Goal: Task Accomplishment & Management: Manage account settings

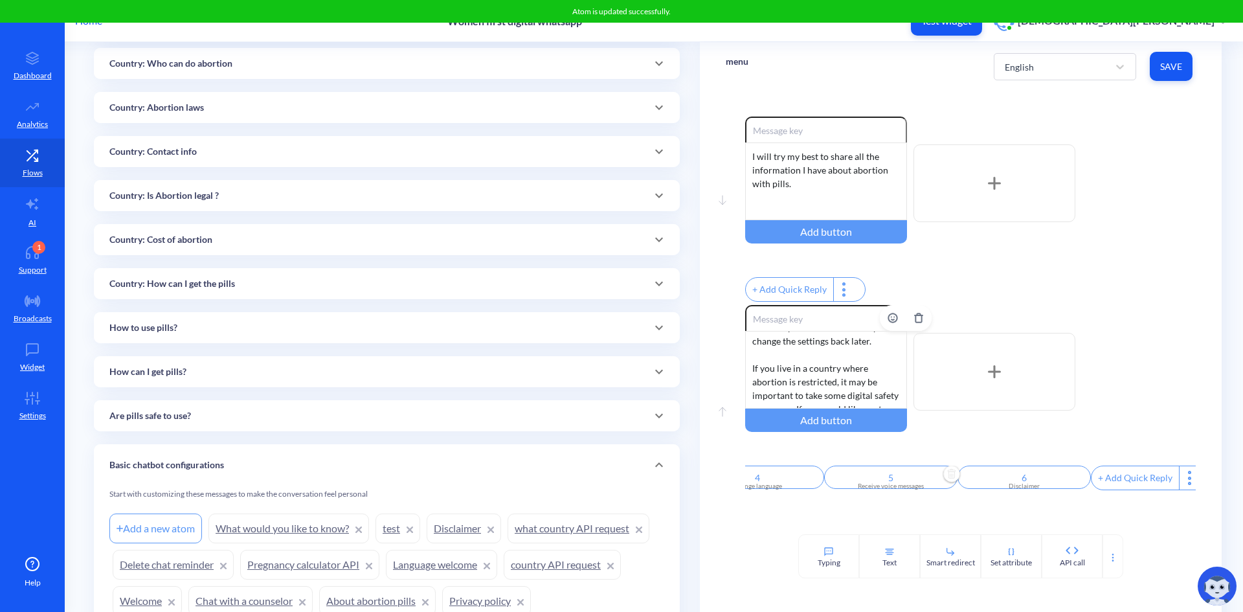
scroll to position [129, 0]
click at [754, 368] on div "What would you like to know? 👇 1. *Are pills safe to use?* 2. *How to use the p…" at bounding box center [826, 370] width 162 height 78
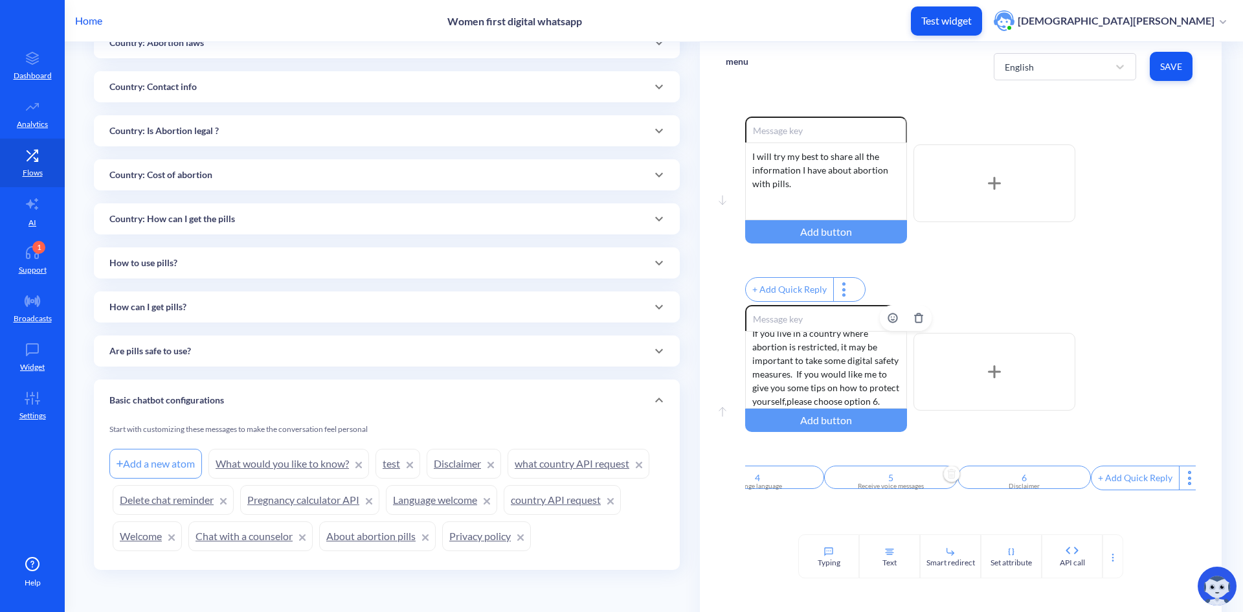
scroll to position [178, 0]
click at [781, 382] on div "What would you like to know? 👇 1. *Are pills safe to use?* 2. *How to use the p…" at bounding box center [826, 370] width 162 height 78
click at [836, 404] on div "What would you like to know? 👇 1. *Are pills safe to use?* 2. *How to use the p…" at bounding box center [826, 370] width 162 height 78
click at [831, 366] on div "What would you like to know? 👇 1. *Are pills safe to use?* 2. *How to use the p…" at bounding box center [826, 370] width 162 height 78
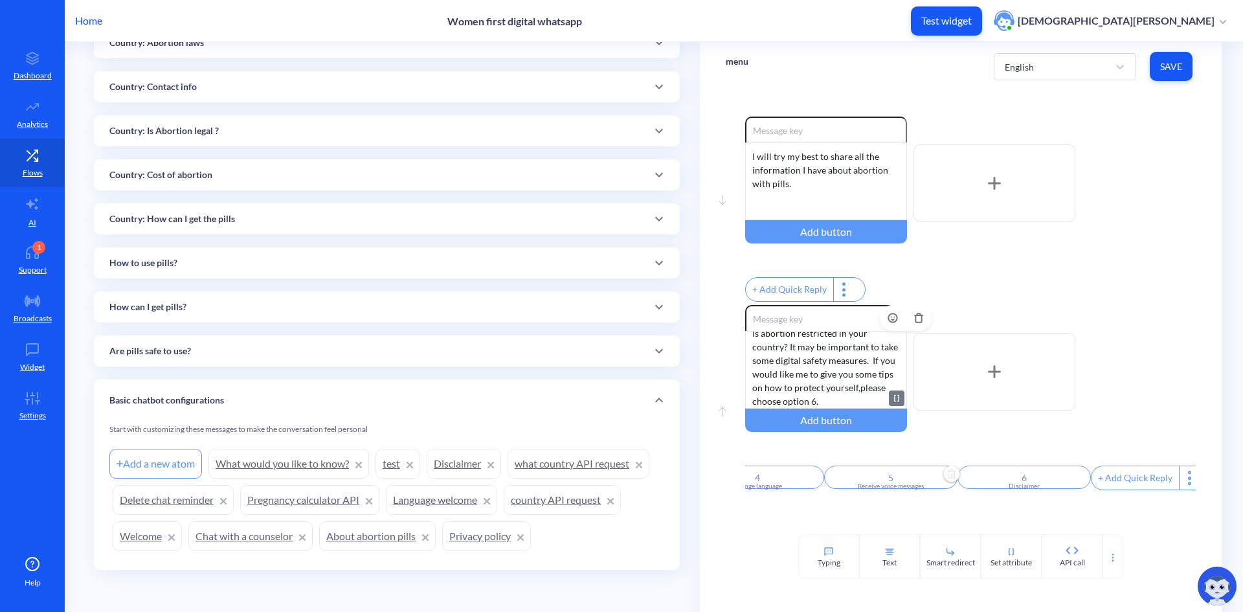
click at [853, 408] on div "What would you like to know? 👇 1. *Are pills safe to use?* 2. *How to use the p…" at bounding box center [826, 370] width 162 height 78
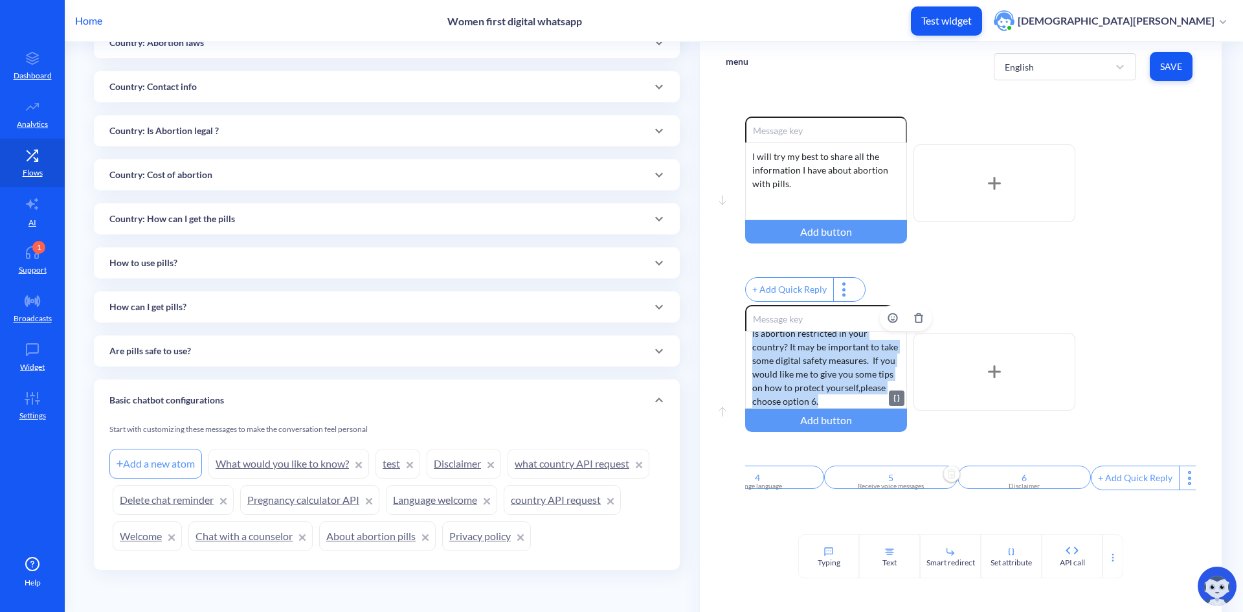
click at [748, 341] on div "What would you like to know? 👇 1. *Are pills safe to use?* 2. *How to use the p…" at bounding box center [826, 370] width 162 height 78
click at [799, 381] on div "What would you like to know? 👇 1. *Are pills safe to use?* 2. *How to use the p…" at bounding box center [826, 370] width 162 height 78
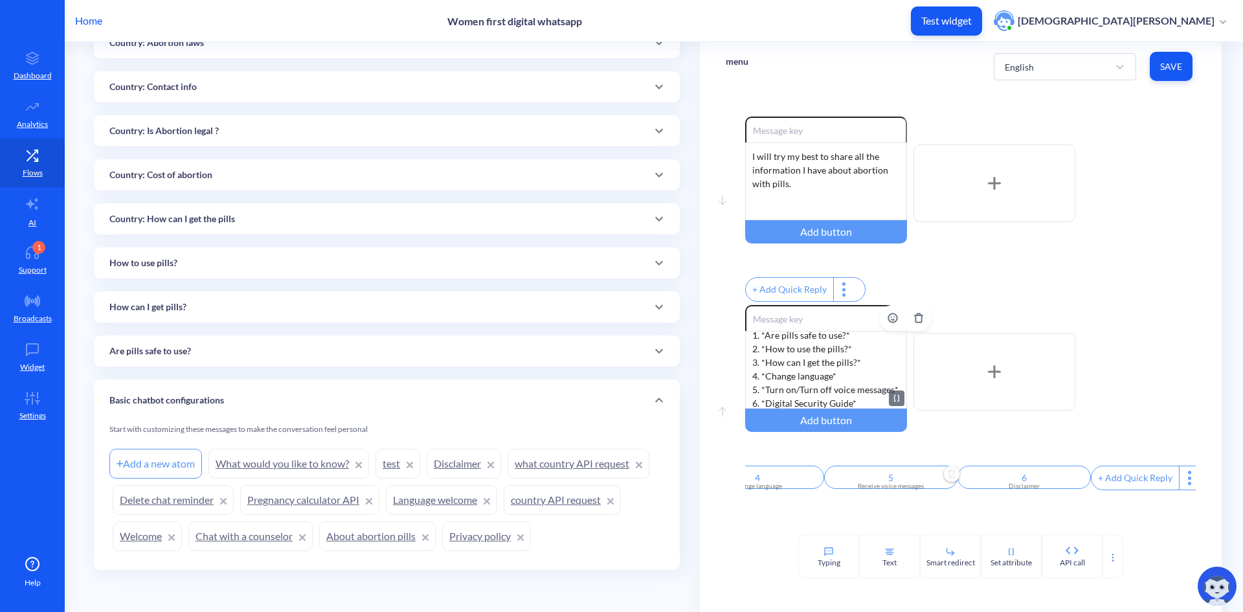
scroll to position [0, 0]
click at [1167, 65] on span "Save" at bounding box center [1171, 66] width 22 height 13
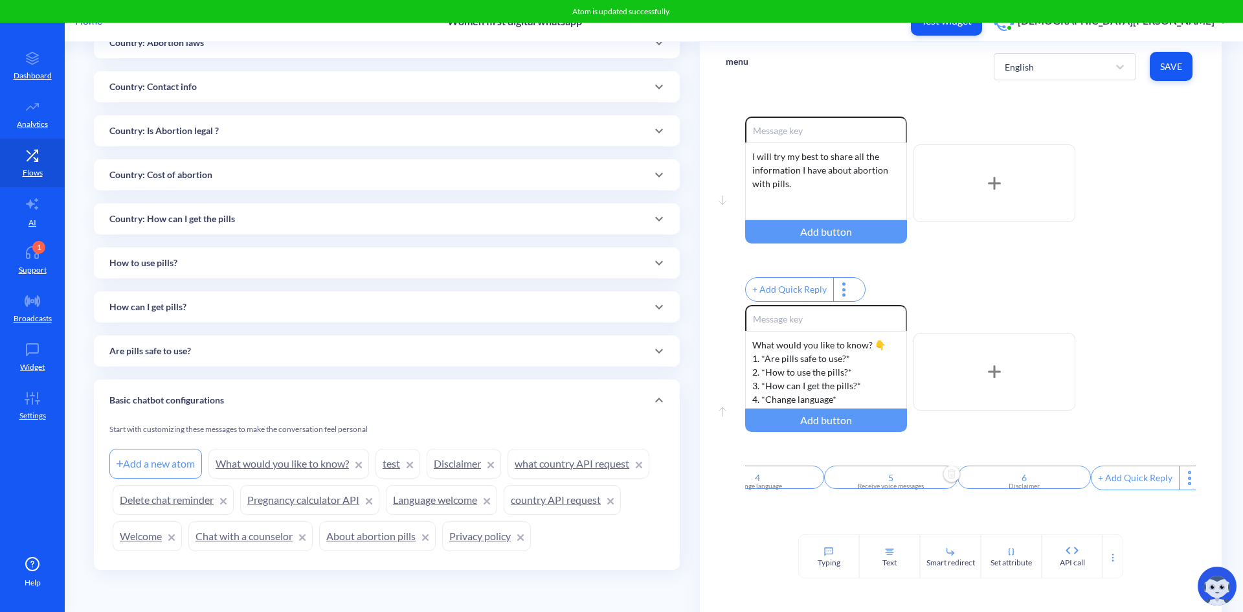
click at [1190, 315] on div "Enable reactions What would you like to know? 👇 1. *Are pills safe to use?* 2. …" at bounding box center [970, 371] width 451 height 133
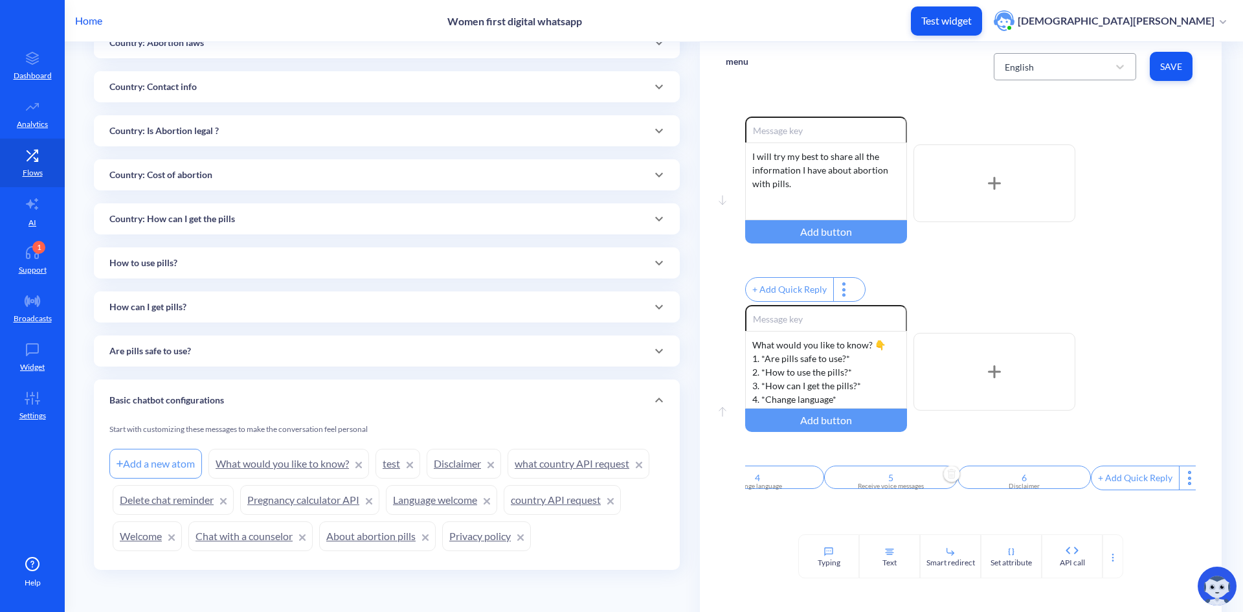
click at [1099, 70] on div "English" at bounding box center [1053, 66] width 110 height 23
click at [1092, 120] on div "French" at bounding box center [1065, 124] width 142 height 24
click at [1080, 63] on div "French" at bounding box center [1053, 66] width 110 height 23
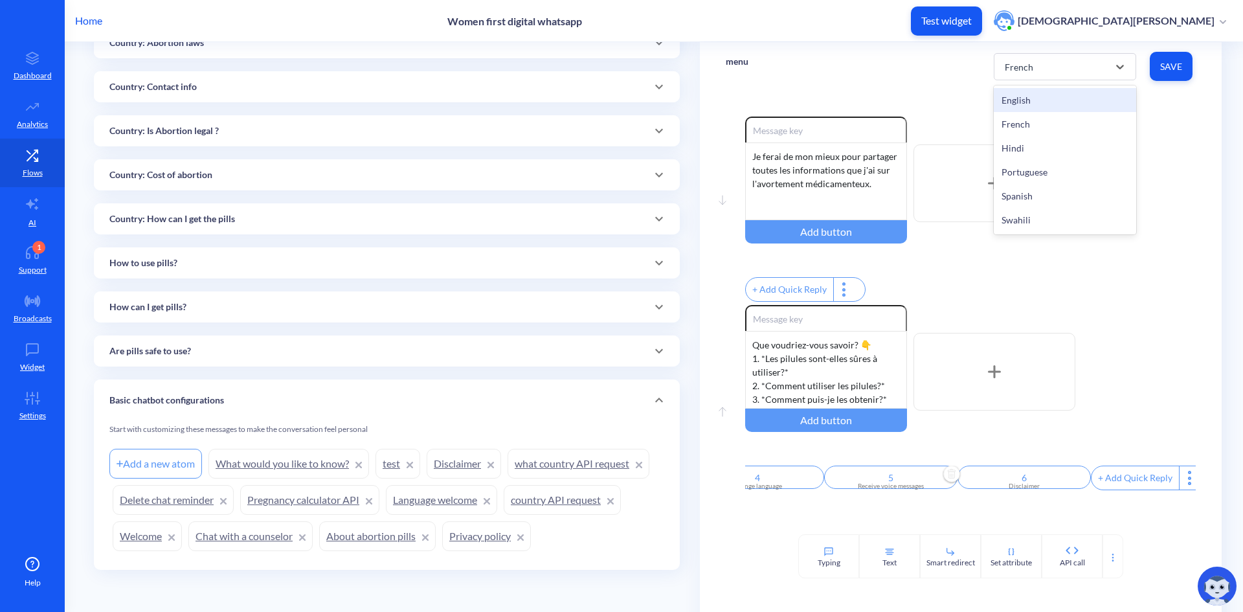
click at [1054, 102] on div "English" at bounding box center [1065, 100] width 142 height 24
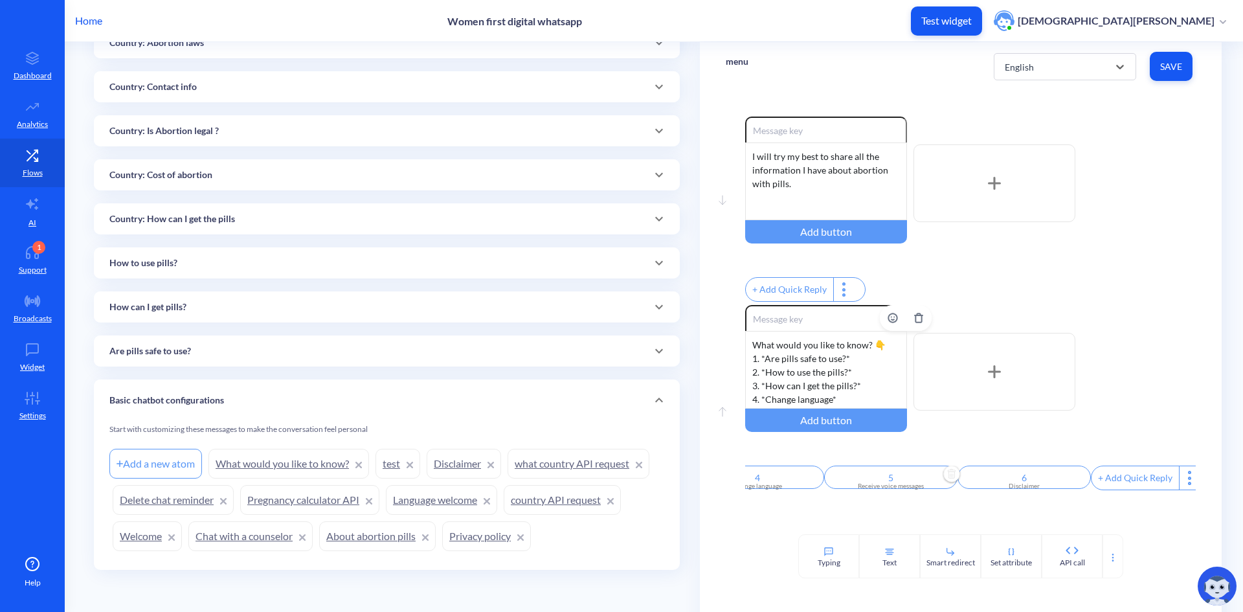
scroll to position [65, 0]
click at [789, 380] on div "What would you like to know? 👇 1. *Are pills safe to use?* 2. *How to use the p…" at bounding box center [826, 370] width 162 height 78
click at [1009, 302] on div "+ Add Quick Reply" at bounding box center [970, 291] width 451 height 28
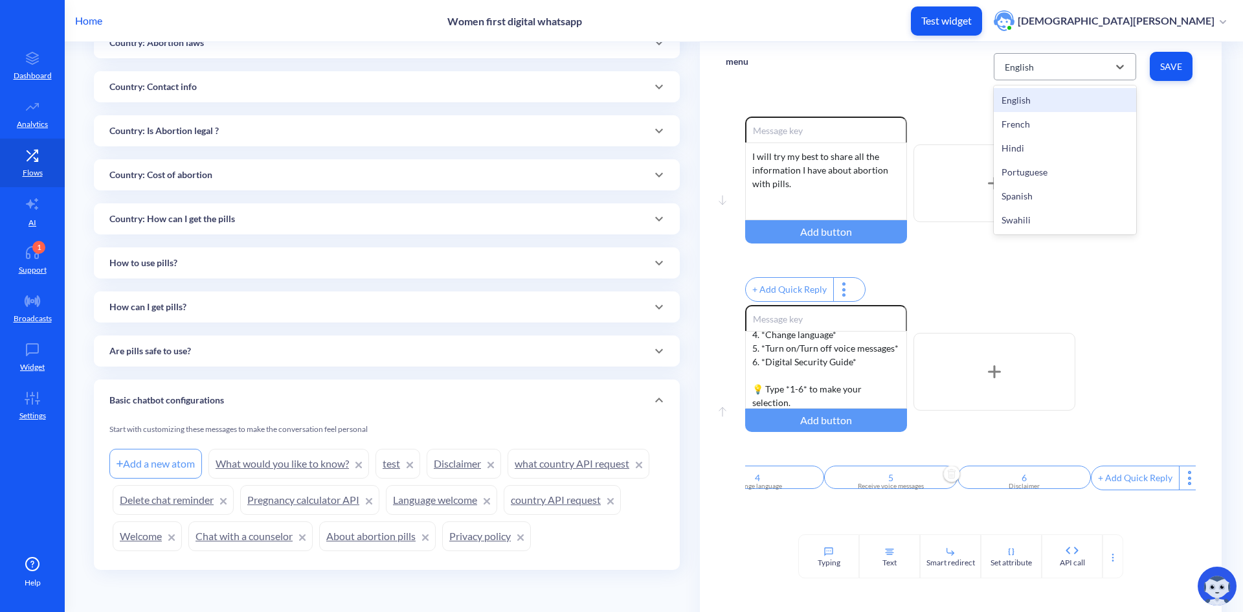
click at [1055, 68] on div "English" at bounding box center [1053, 66] width 110 height 23
click at [1051, 129] on div "French" at bounding box center [1065, 124] width 142 height 24
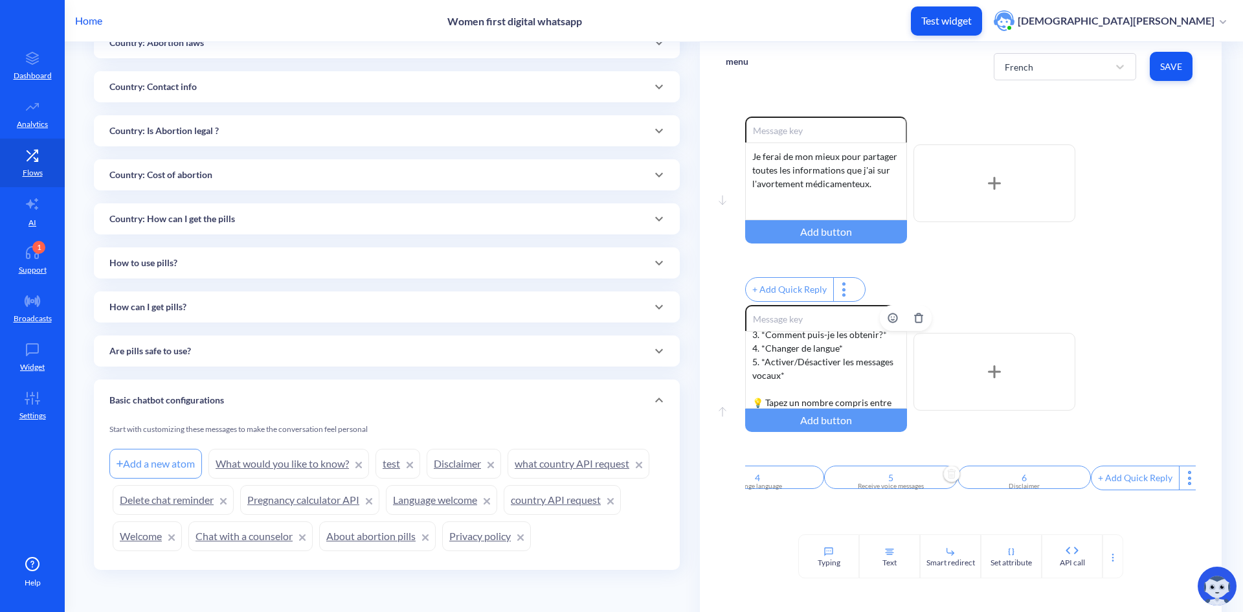
click at [807, 388] on div "Que voudriez-vous savoir? 👇 1. *Les pilules sont-elles sûres à utiliser?* 2. *C…" at bounding box center [826, 370] width 162 height 78
drag, startPoint x: 882, startPoint y: 396, endPoint x: 746, endPoint y: 396, distance: 136.0
click at [746, 396] on div "Que voudriez-vous savoir? 👇 1. *Les pilules sont-elles sûres à utiliser?* 2. *C…" at bounding box center [826, 370] width 162 height 78
click at [823, 383] on div "Que voudriez-vous savoir? 👇 1. *Les pilules sont-elles sûres à utiliser?* 2. *C…" at bounding box center [826, 370] width 162 height 78
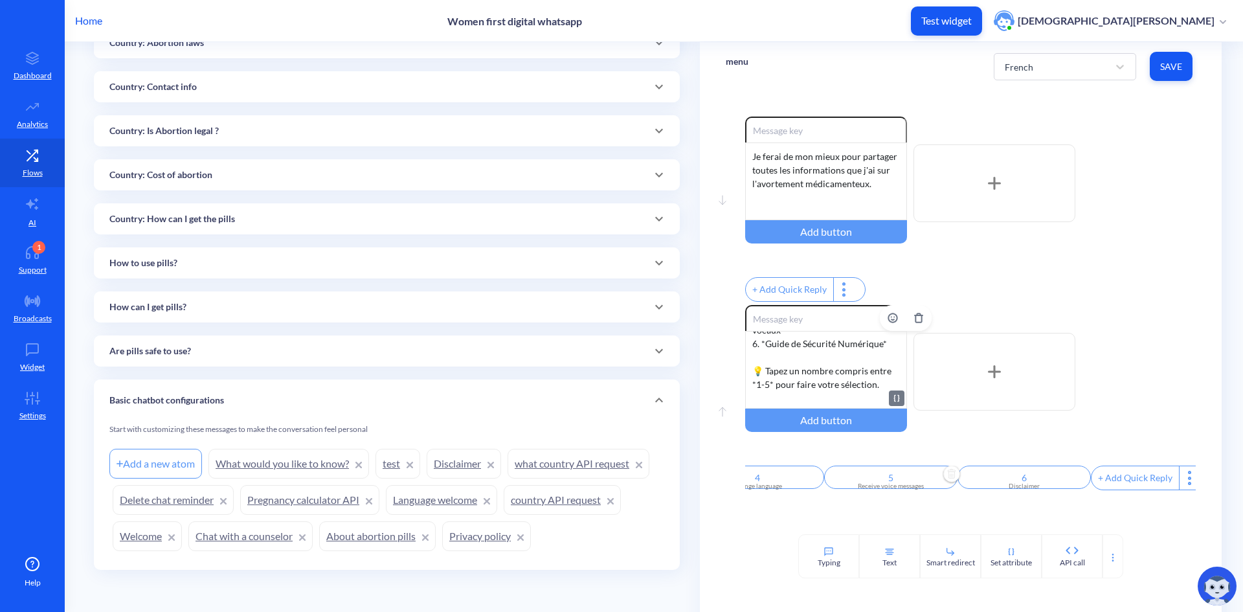
click at [766, 392] on div "Que voudriez-vous savoir? 👇 1. *Les pilules sont-elles sûres à utiliser?* 2. *C…" at bounding box center [826, 370] width 162 height 78
click at [869, 409] on div "Que voudriez-vous savoir? 👇 1. *Les pilules sont-elles sûres à utiliser?* 2. *C…" at bounding box center [826, 370] width 162 height 78
click at [847, 409] on div "Que voudriez-vous savoir? 👇 1. *Les pilules sont-elles sûres à utiliser?* 2. *C…" at bounding box center [826, 370] width 162 height 78
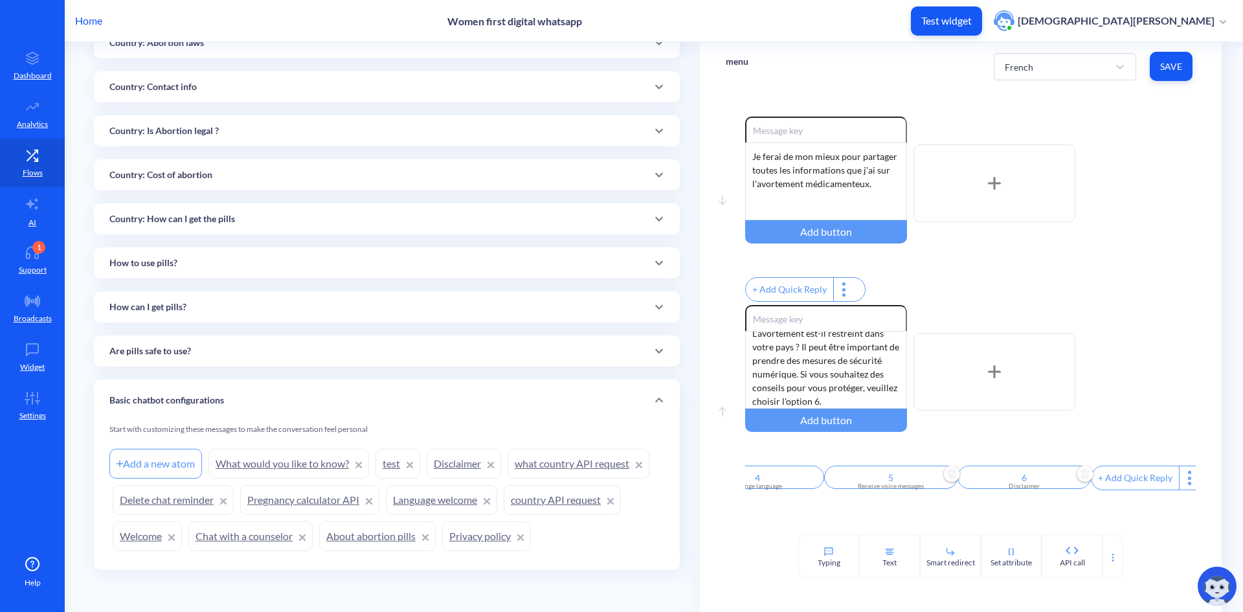
click at [1030, 487] on input "6" at bounding box center [1023, 476] width 133 height 23
click at [1152, 399] on div at bounding box center [621, 306] width 1243 height 612
click at [1169, 66] on span "Save" at bounding box center [1171, 66] width 22 height 13
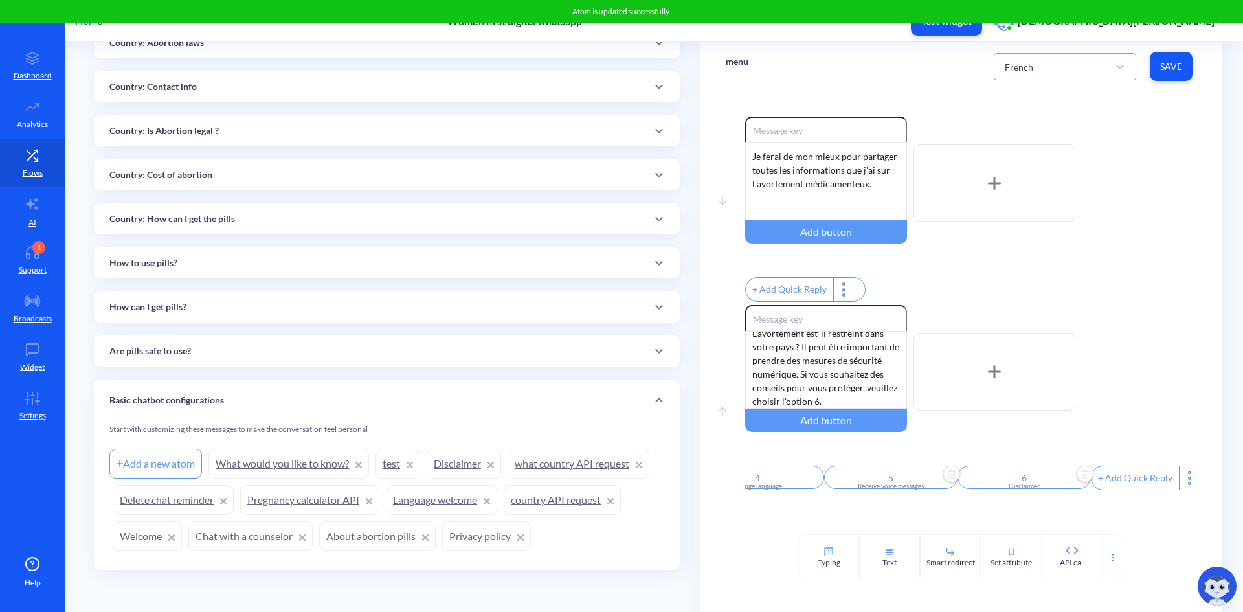
click at [1106, 67] on div "French" at bounding box center [1053, 66] width 110 height 23
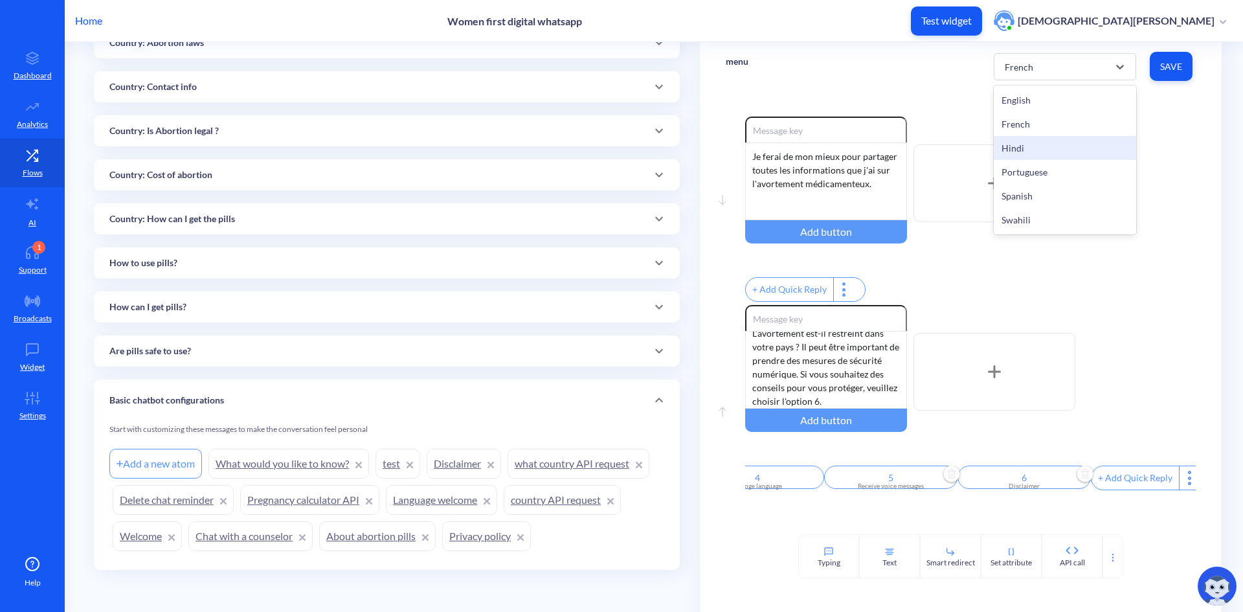
click at [1093, 155] on div "Hindi" at bounding box center [1065, 148] width 142 height 24
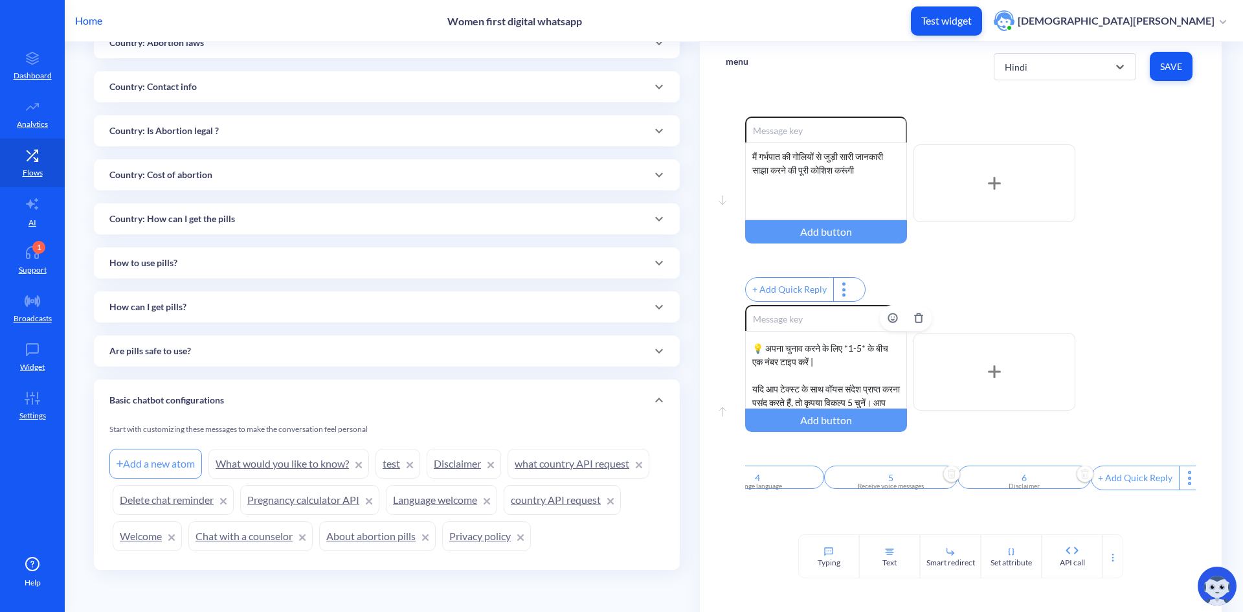
scroll to position [83, 0]
click at [826, 363] on div "आप क्या जानना चाहेंगे? 👇 1. *क्या गोलियाँ उपयोग करने के लिए सुरक्षित हैं?* 2. *…" at bounding box center [826, 370] width 162 height 78
click at [824, 409] on div "आप क्या जानना चाहेंगे? 👇 1. *क्या गोलियाँ उपयोग करने के लिए सुरक्षित हैं?* 2. *…" at bounding box center [826, 370] width 162 height 78
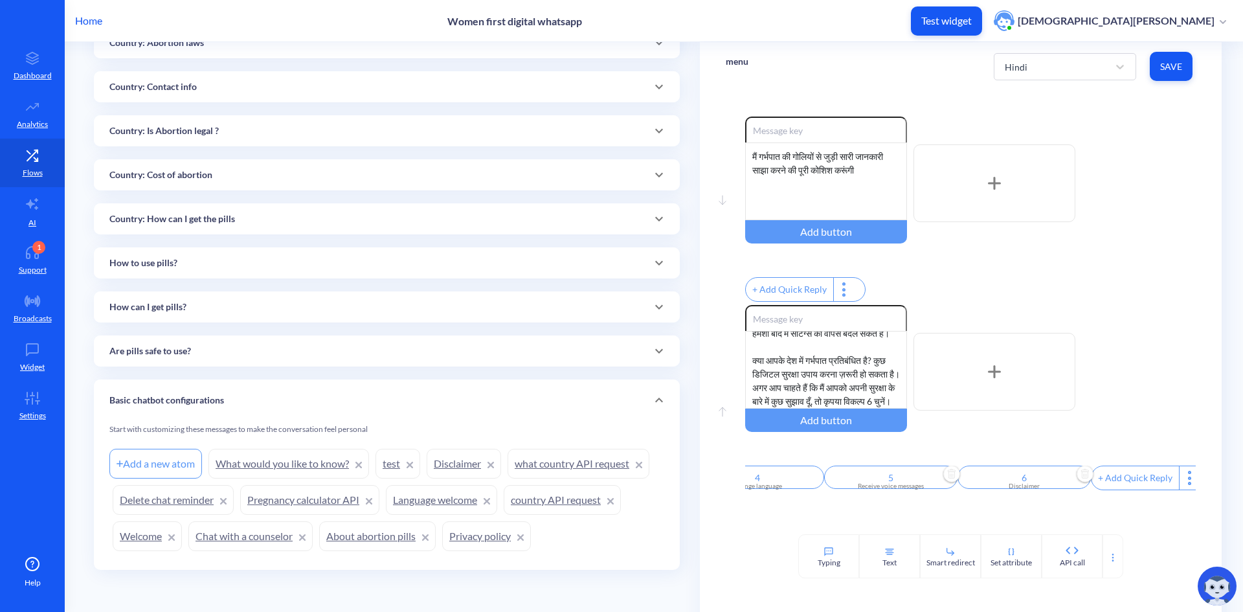
click at [1178, 66] on span "Save" at bounding box center [1171, 66] width 22 height 13
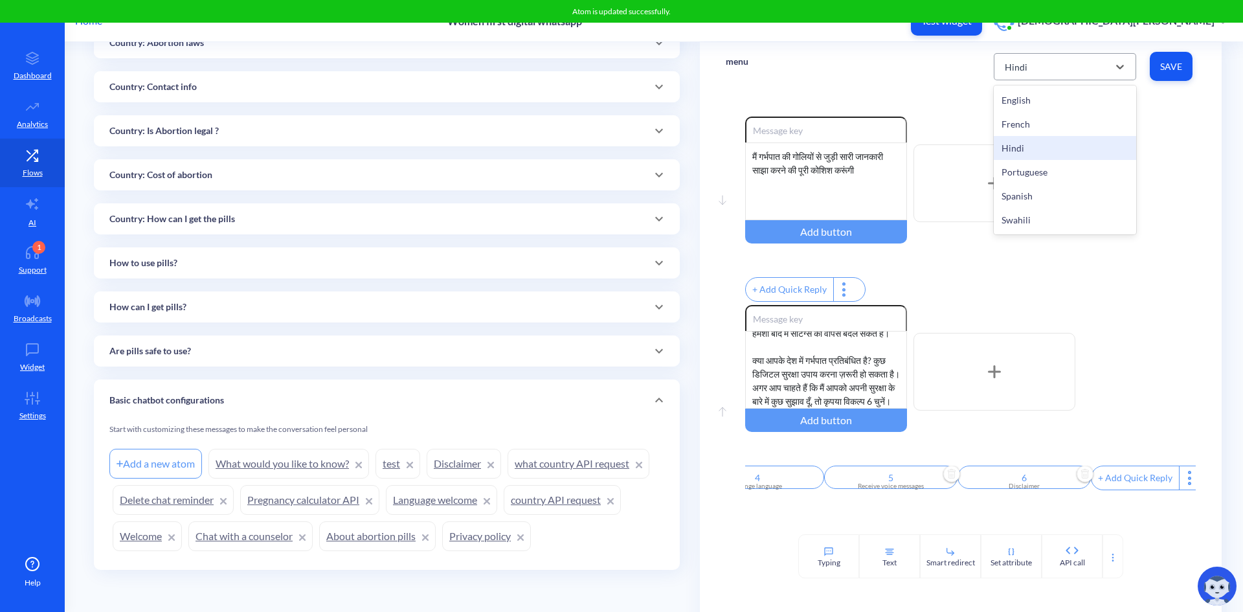
click at [1058, 73] on div "Hindi" at bounding box center [1053, 66] width 110 height 23
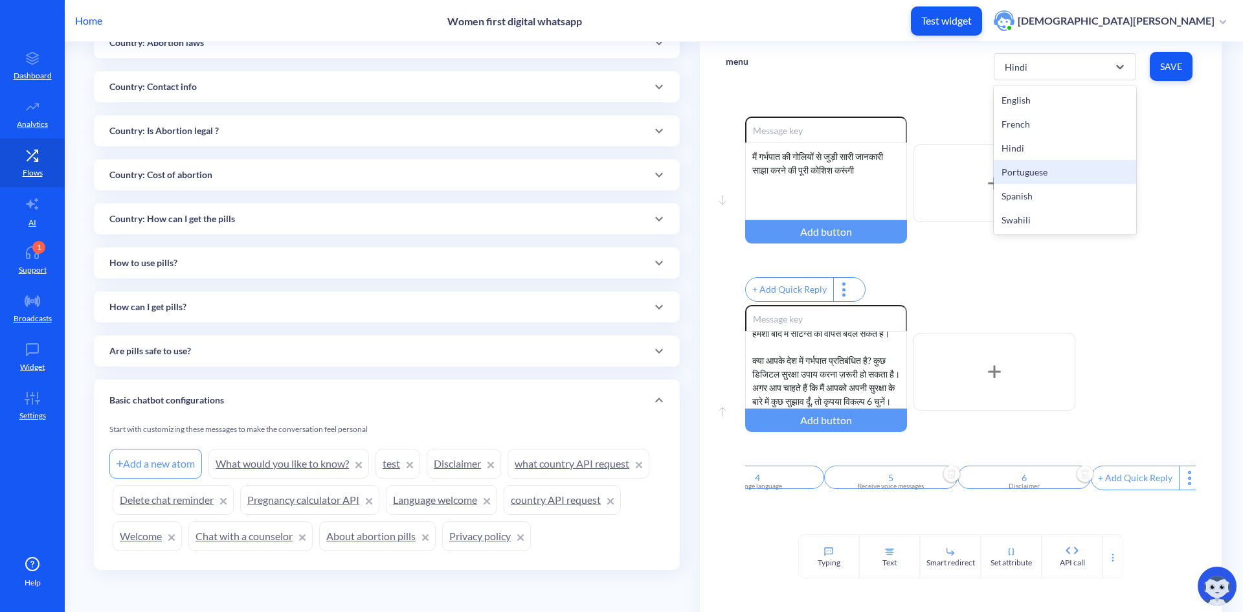
click at [1060, 173] on div "Portuguese" at bounding box center [1065, 172] width 142 height 24
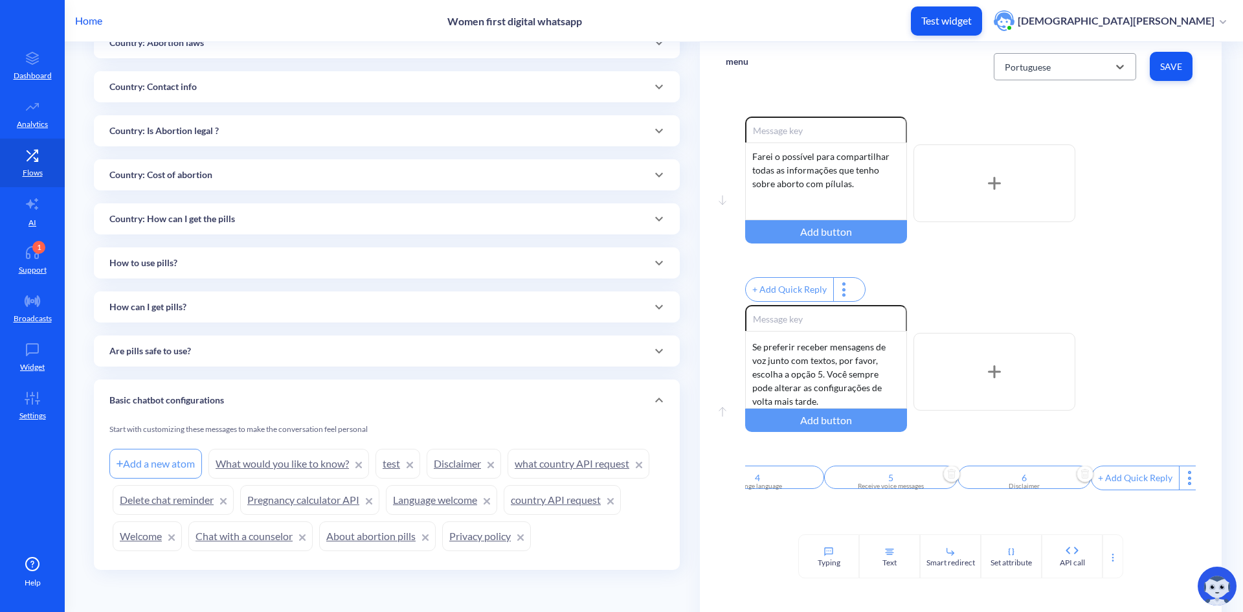
click at [1077, 71] on div "Portuguese" at bounding box center [1053, 66] width 110 height 23
click at [1074, 153] on div "Hindi" at bounding box center [1065, 148] width 142 height 24
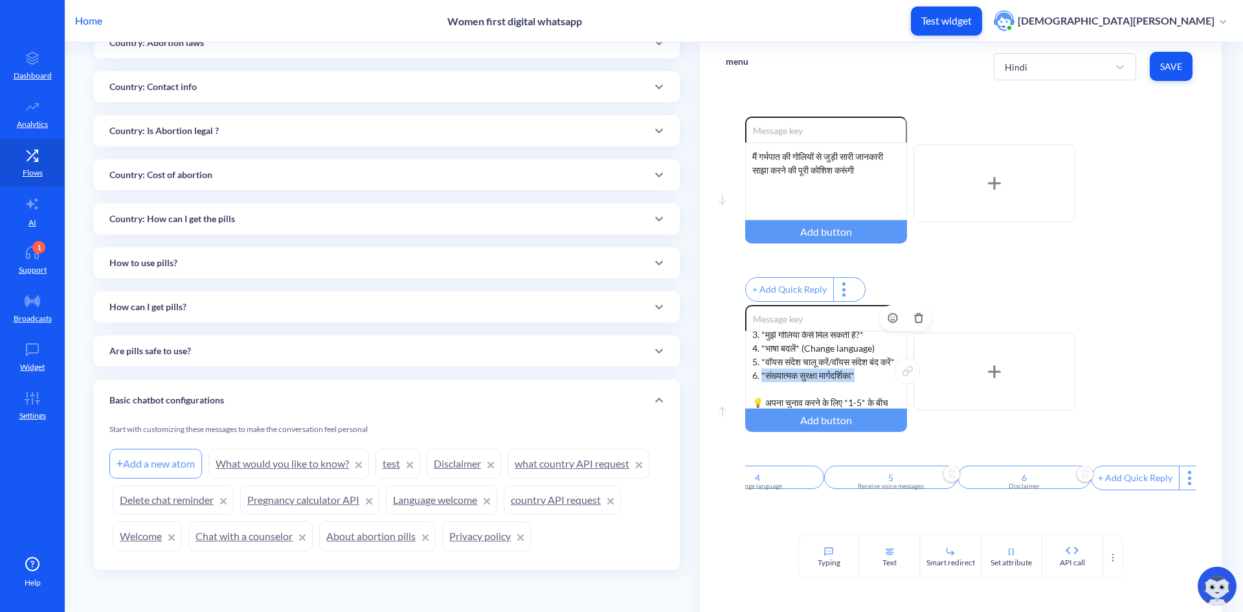
drag, startPoint x: 871, startPoint y: 396, endPoint x: 759, endPoint y: 397, distance: 112.0
click at [759, 397] on div "आप क्या जानना चाहेंगे? 👇 1. *क्या गोलियाँ उपयोग करने के लिए सुरक्षित हैं?* 2. *…" at bounding box center [826, 370] width 162 height 78
click at [1178, 66] on span "Save" at bounding box center [1171, 66] width 22 height 13
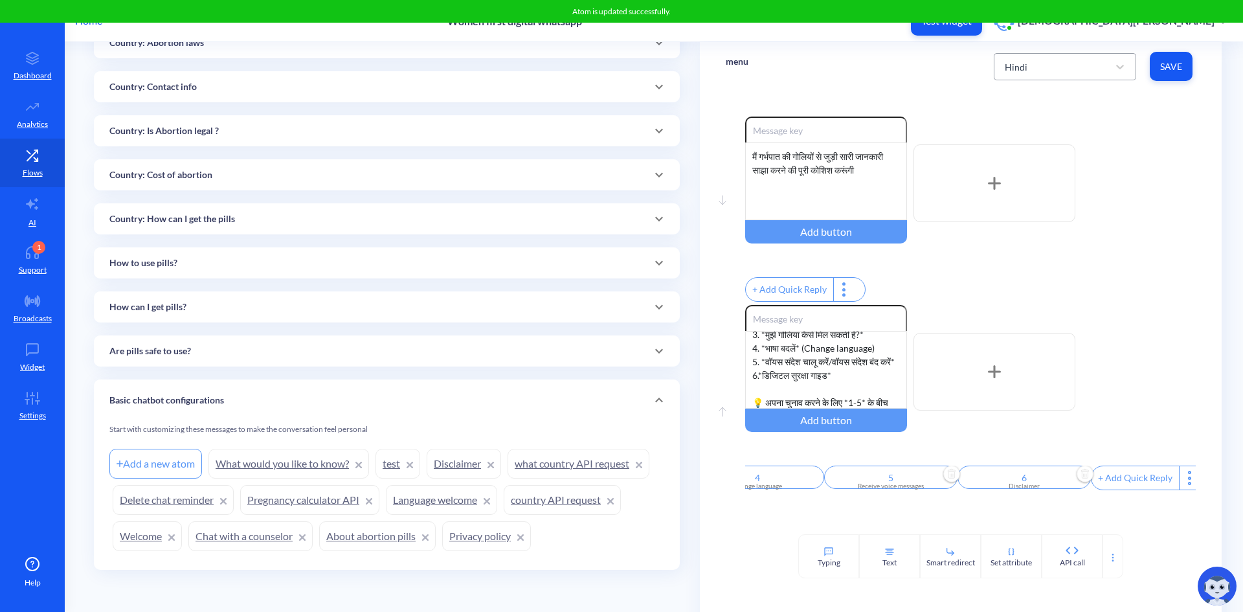
click at [1079, 70] on div "Hindi" at bounding box center [1053, 66] width 110 height 23
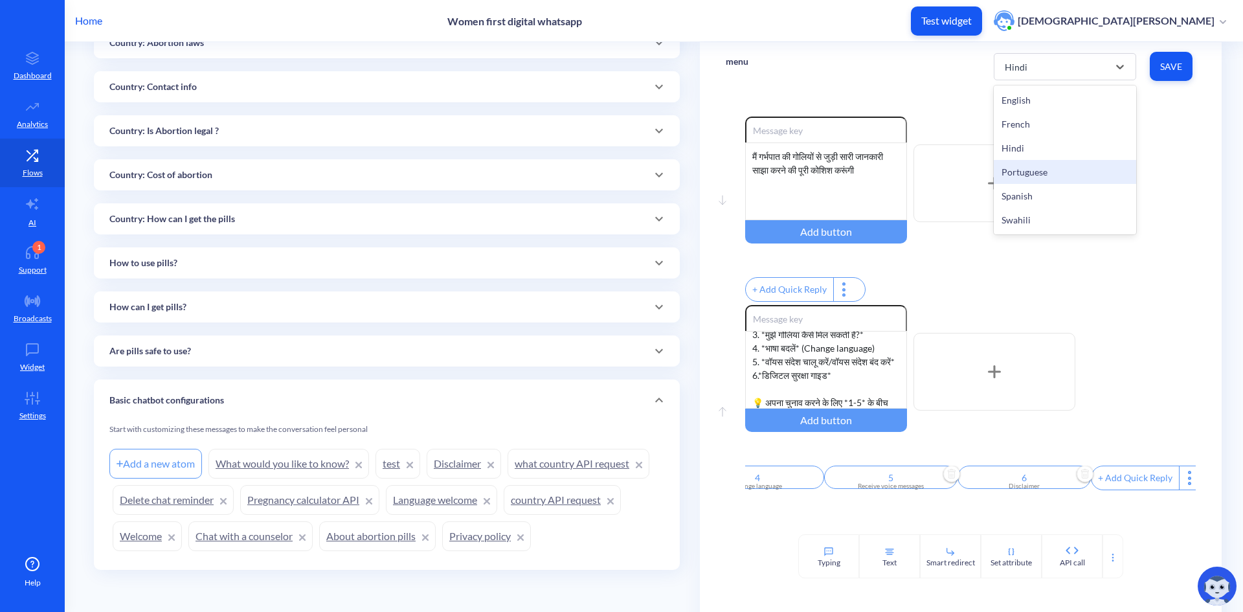
click at [1073, 173] on div "Portuguese" at bounding box center [1065, 172] width 142 height 24
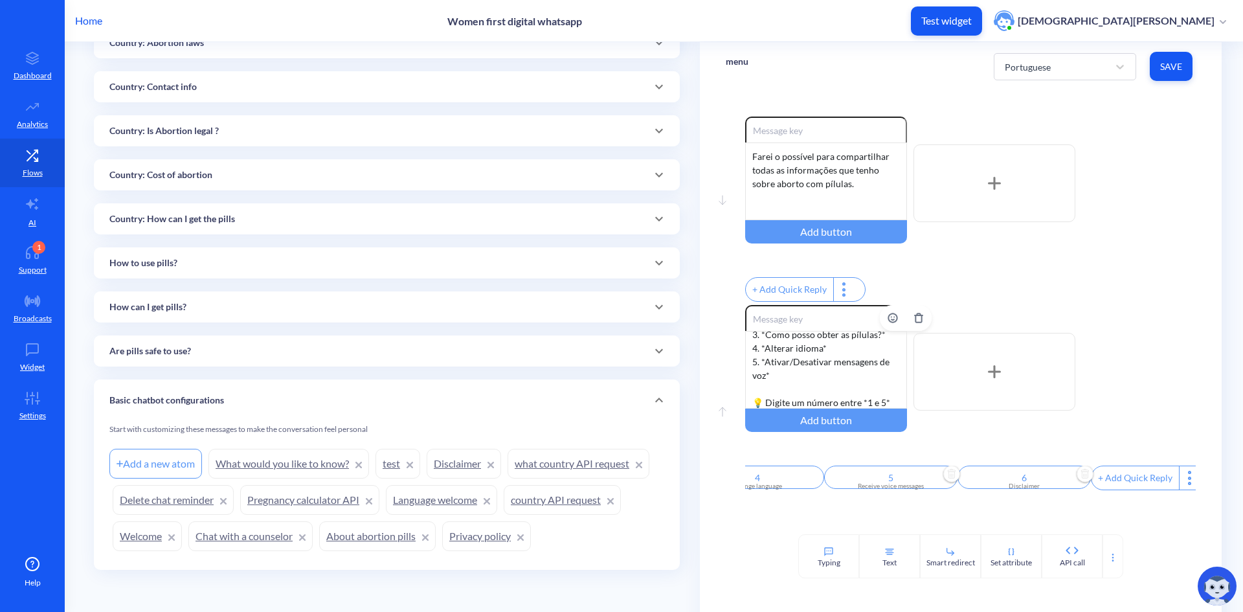
click at [832, 385] on div "O que você gostaria de saber? 👇 1. *É seguro usar as pílulas?* 2. *Como usar as…" at bounding box center [826, 370] width 162 height 78
click at [853, 409] on div "O que você gostaria de saber? 👇 1. *É seguro usar as pílulas?* 2. *Como usar as…" at bounding box center [826, 370] width 162 height 78
click at [836, 392] on div "O que você gostaria de saber? 👇 1. *É seguro usar as pílulas?* 2. *Como usar as…" at bounding box center [826, 370] width 162 height 78
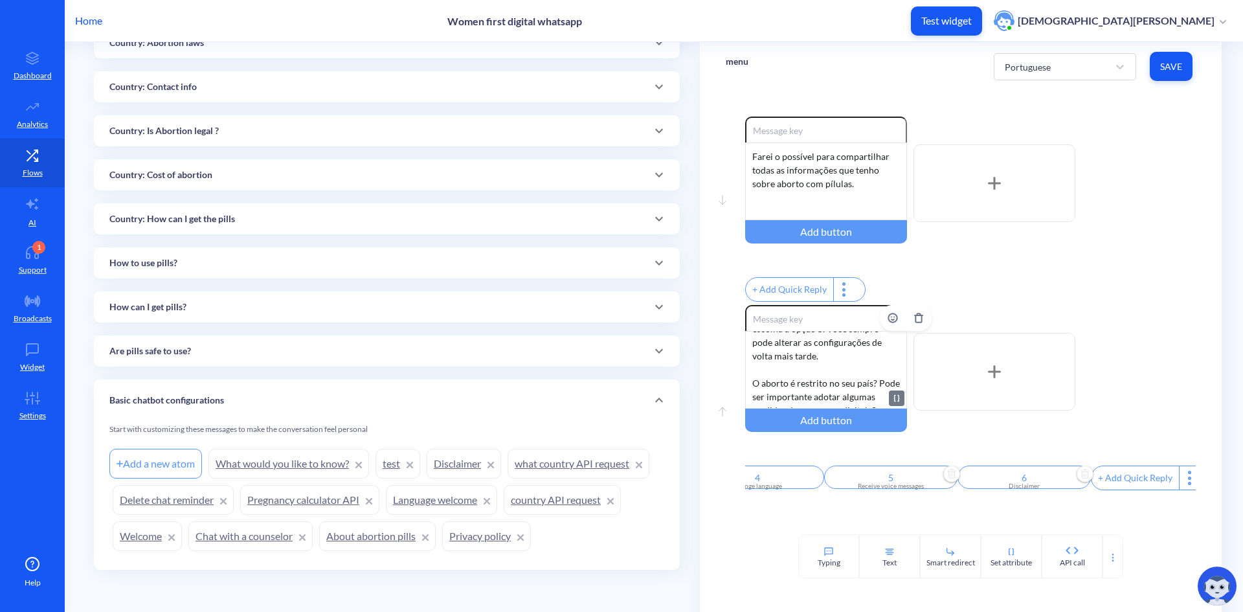
scroll to position [256, 0]
click at [1181, 68] on button "Save" at bounding box center [1171, 66] width 43 height 29
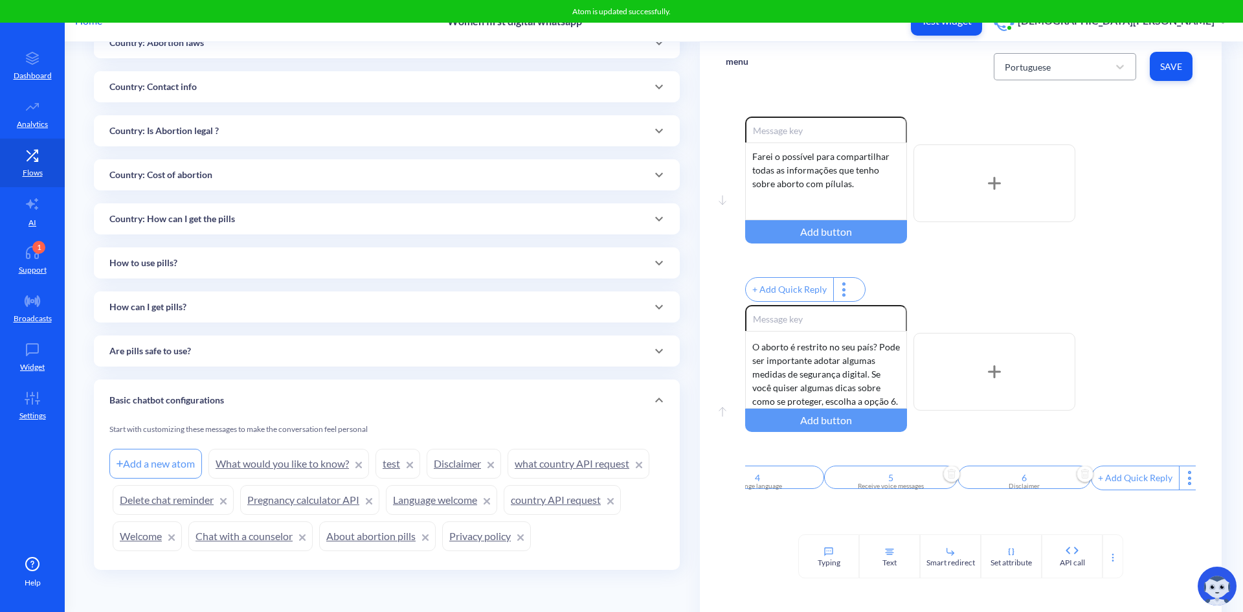
click at [1063, 62] on div "Portuguese" at bounding box center [1053, 66] width 110 height 23
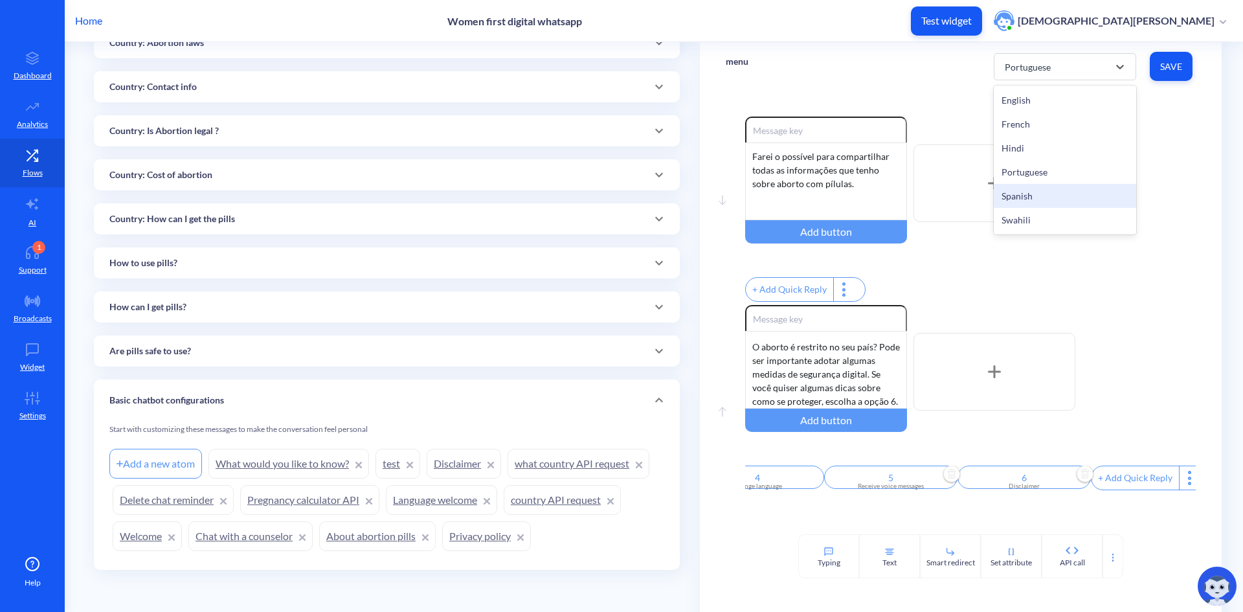
click at [1079, 198] on div "Spanish" at bounding box center [1065, 196] width 142 height 24
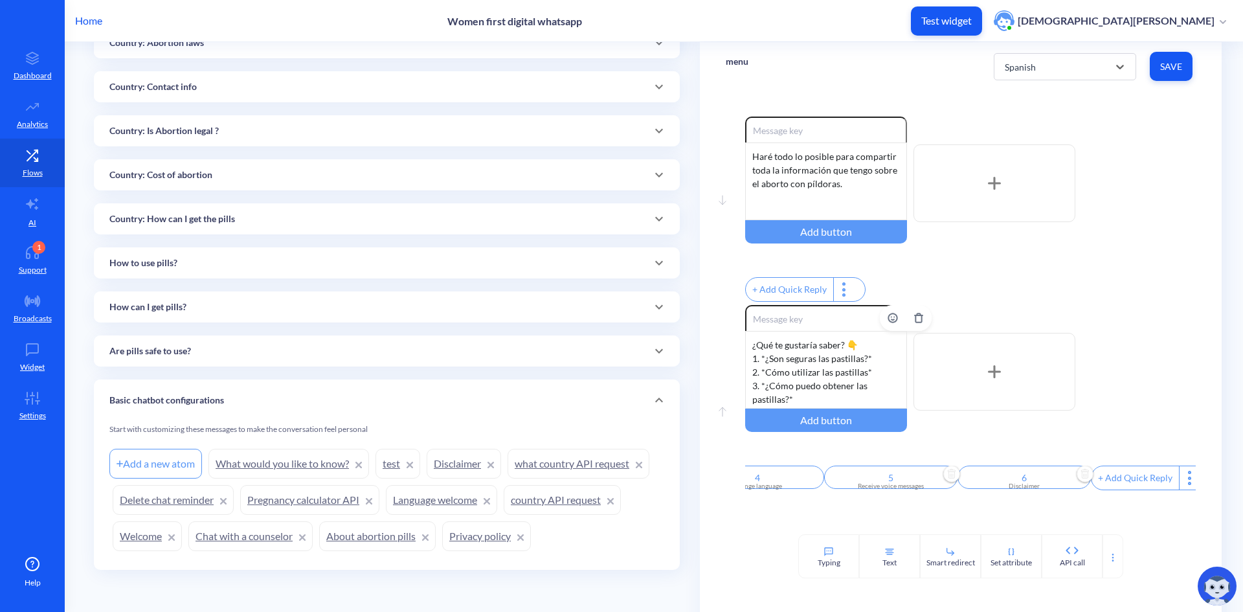
scroll to position [65, 0]
click at [812, 386] on div "¿Qué te gustaría saber? 👇 1. *¿Son seguras las pastillas?* 2. *Cómo utilizar la…" at bounding box center [826, 370] width 162 height 78
click at [866, 409] on div "¿Qué te gustaría saber? 👇 1. *¿Son seguras las pastillas?* 2. *Cómo utilizar la…" at bounding box center [826, 370] width 162 height 78
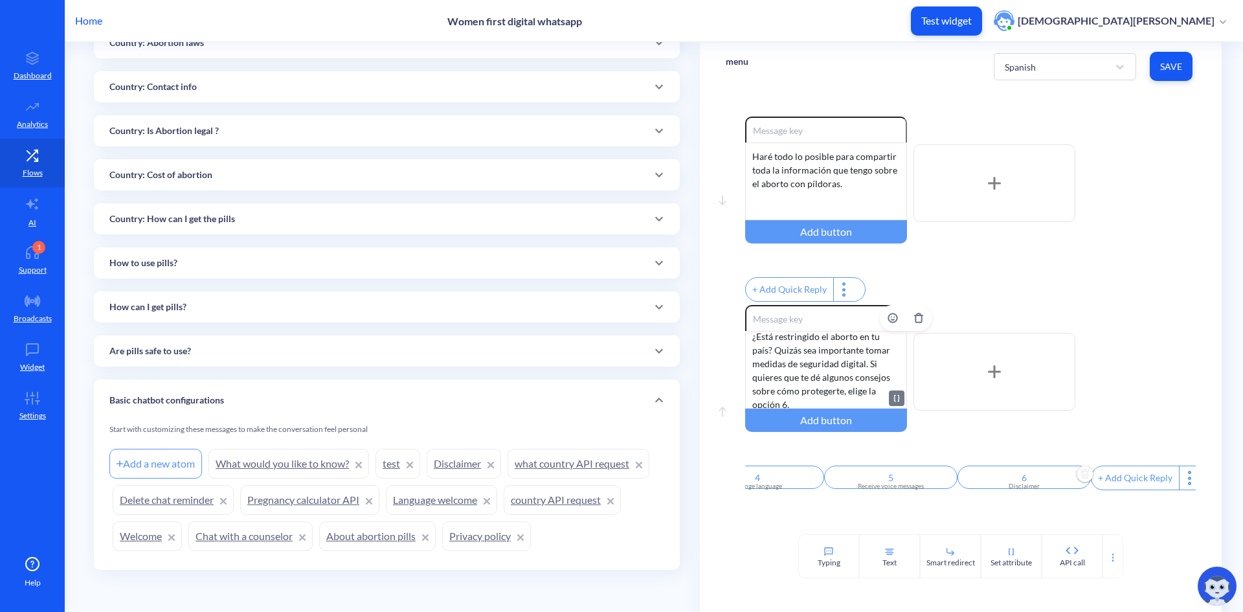
click at [884, 368] on div "¿Qué te gustaría saber? 👇 1. *¿Son seguras las pastillas?* 2. *Cómo utilizar la…" at bounding box center [826, 370] width 162 height 78
click at [855, 405] on div "¿Qué te gustaría saber? 👇 1. *¿Son seguras las pastillas?* 2. *Cómo utilizar la…" at bounding box center [826, 370] width 162 height 78
click at [1167, 69] on span "Save" at bounding box center [1171, 66] width 22 height 13
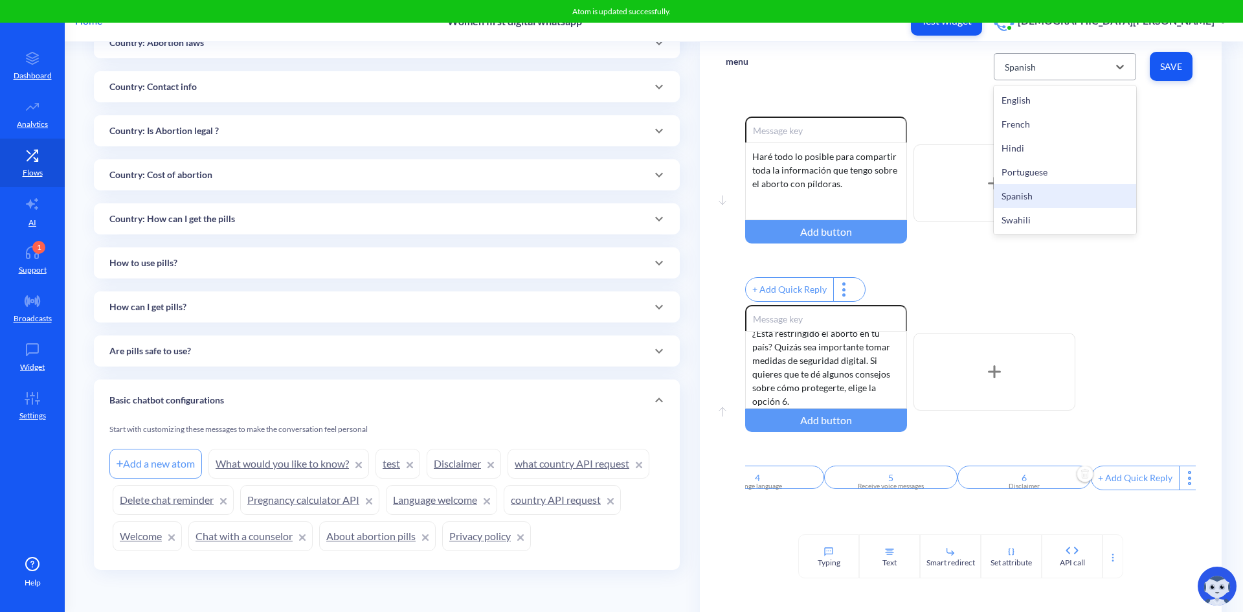
click at [1088, 59] on div "Spanish" at bounding box center [1053, 66] width 110 height 23
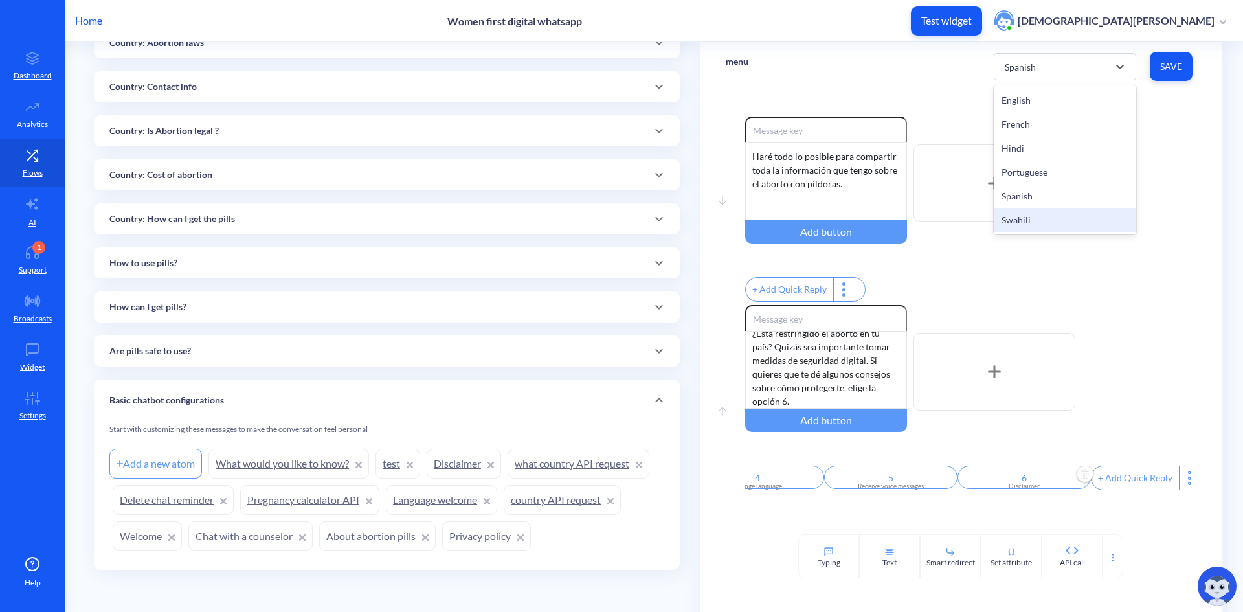
click at [1091, 218] on div "Swahili" at bounding box center [1065, 220] width 142 height 24
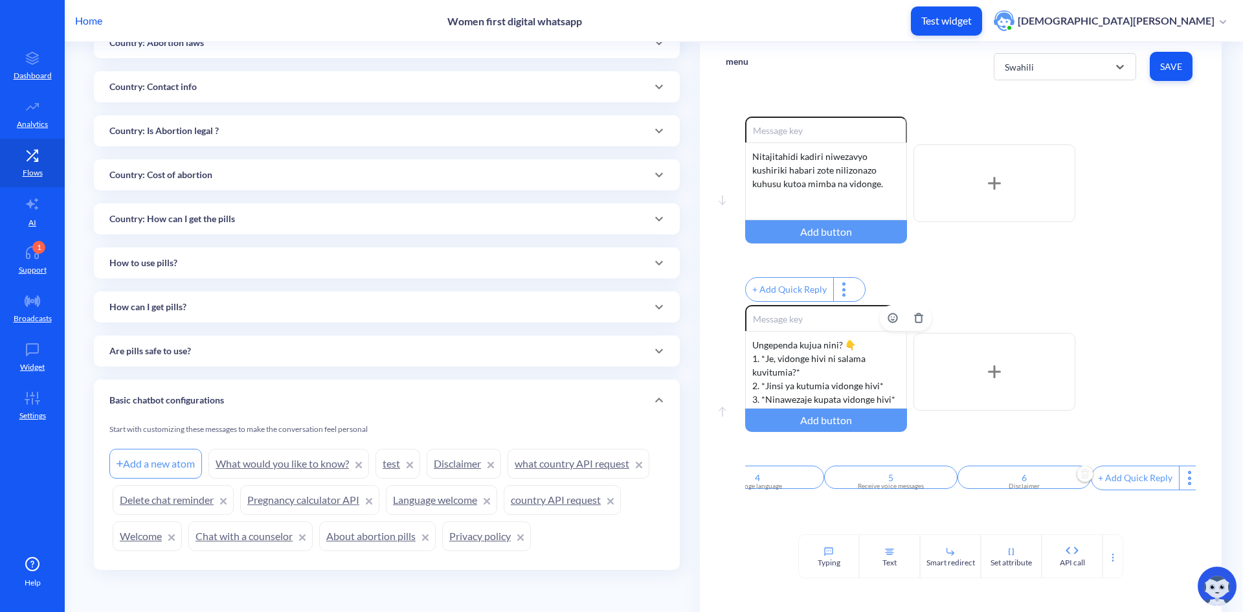
scroll to position [65, 0]
click at [892, 365] on div "Ungependa kujua nini? 👇 1. *Je, vidonge hivi ni salama kuvitumia?* 2. *Jinsi ya…" at bounding box center [826, 370] width 162 height 78
click at [877, 409] on div "Ungependa kujua nini? 👇 1. *Je, vidonge hivi ni salama kuvitumia?* 2. *Jinsi ya…" at bounding box center [826, 370] width 162 height 78
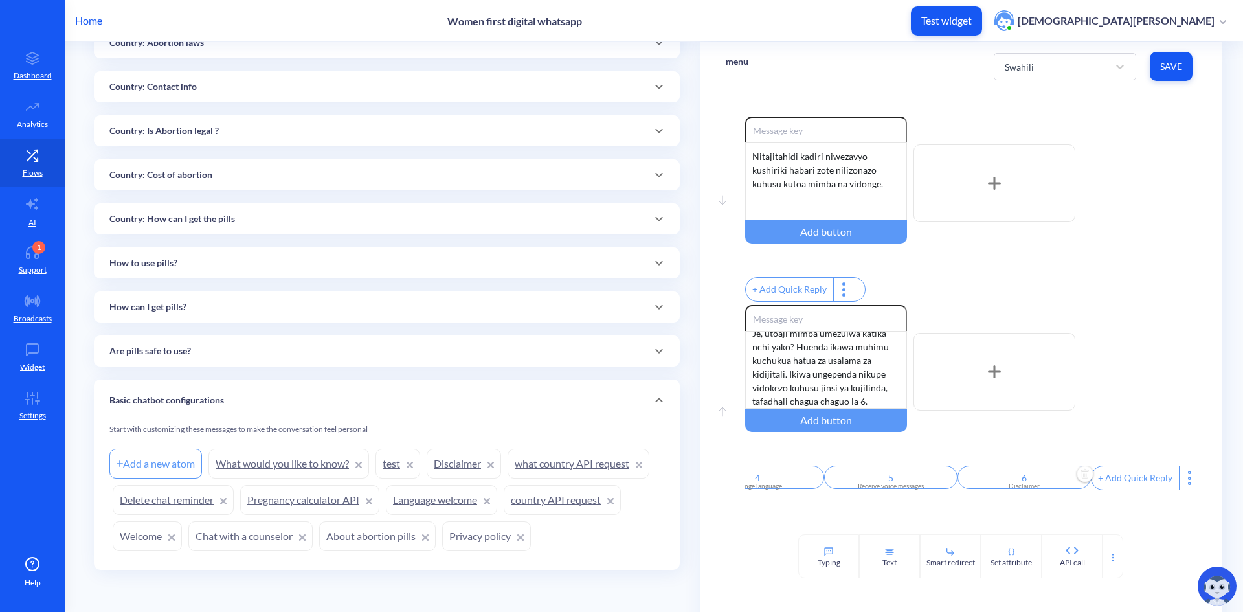
click at [1165, 67] on span "Save" at bounding box center [1171, 66] width 22 height 13
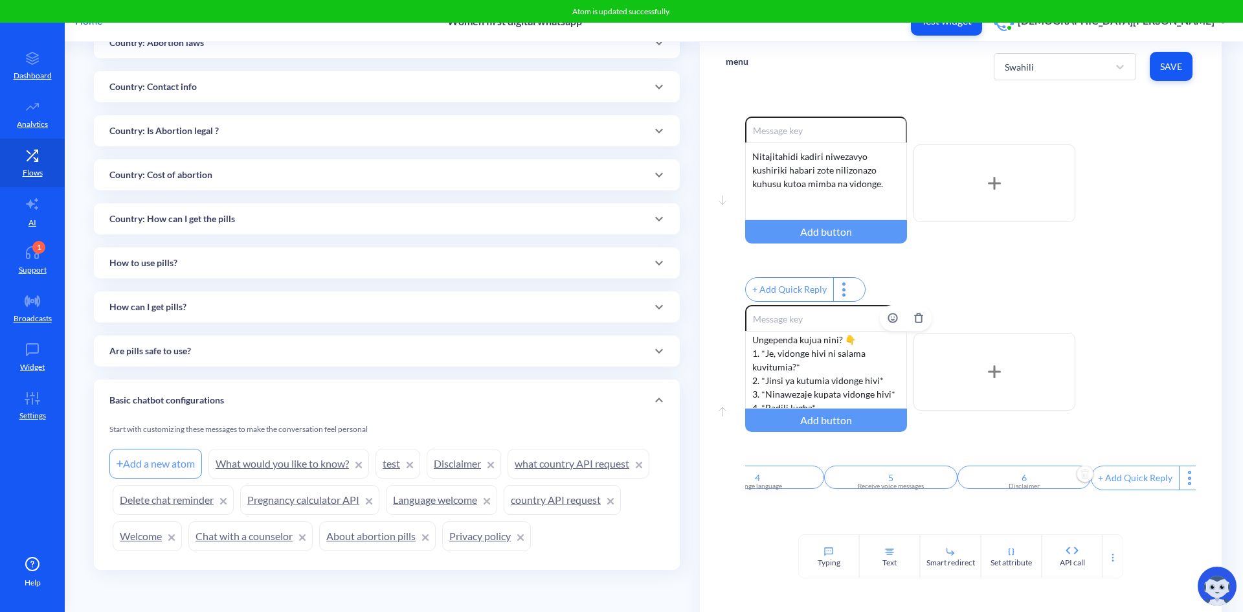
scroll to position [0, 0]
click at [1016, 277] on div "Enable reactions Nitajitahidi kadiri niwezavyo kushiriki habari zote nilizonazo…" at bounding box center [970, 211] width 451 height 188
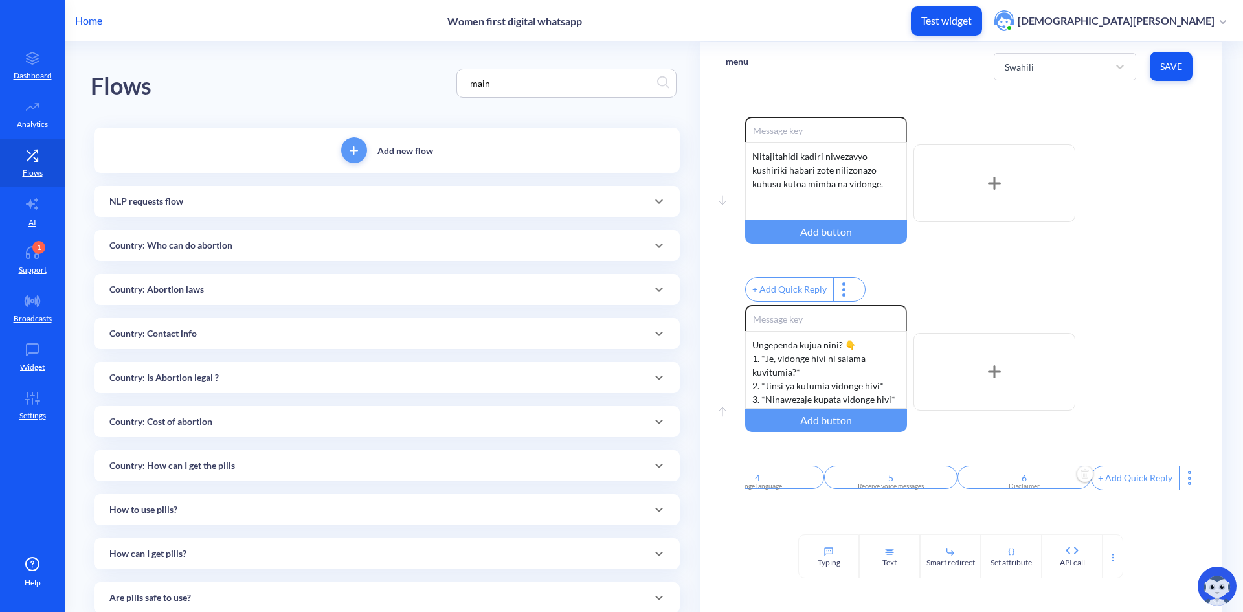
drag, startPoint x: 41, startPoint y: 63, endPoint x: 49, endPoint y: 35, distance: 28.9
click at [41, 63] on icon at bounding box center [32, 58] width 26 height 13
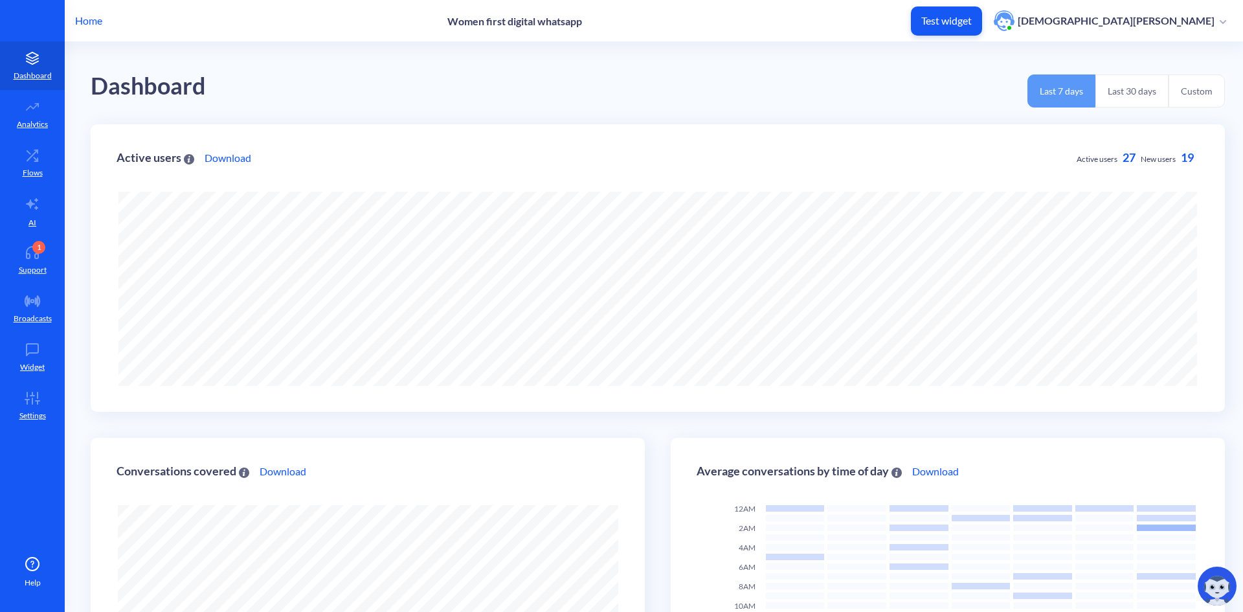
scroll to position [612, 1243]
click at [84, 22] on p "Home" at bounding box center [88, 21] width 27 height 16
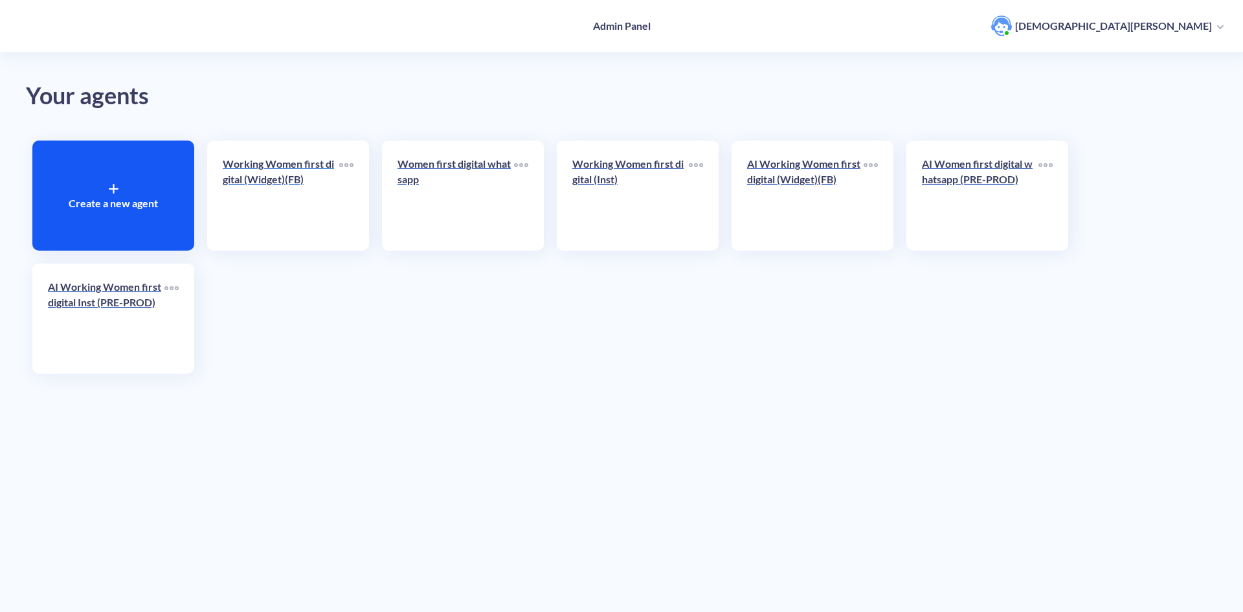
click at [309, 166] on p "Working Women first digital (Widget)(FB)" at bounding box center [281, 171] width 117 height 31
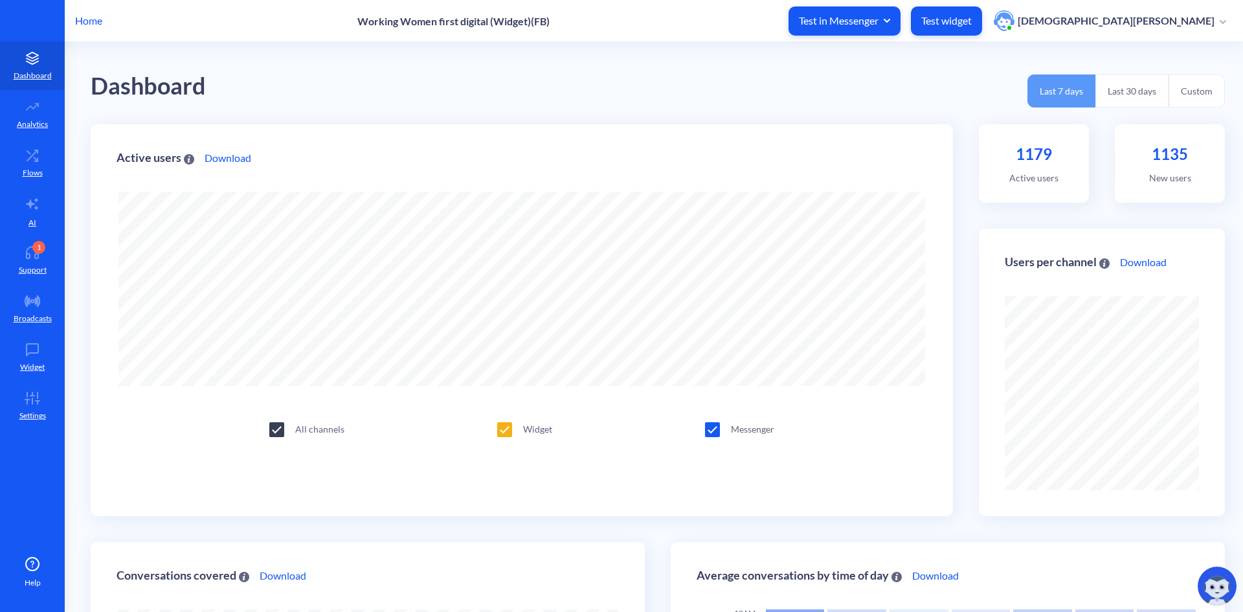
scroll to position [612, 1243]
click at [34, 156] on icon at bounding box center [32, 155] width 26 height 13
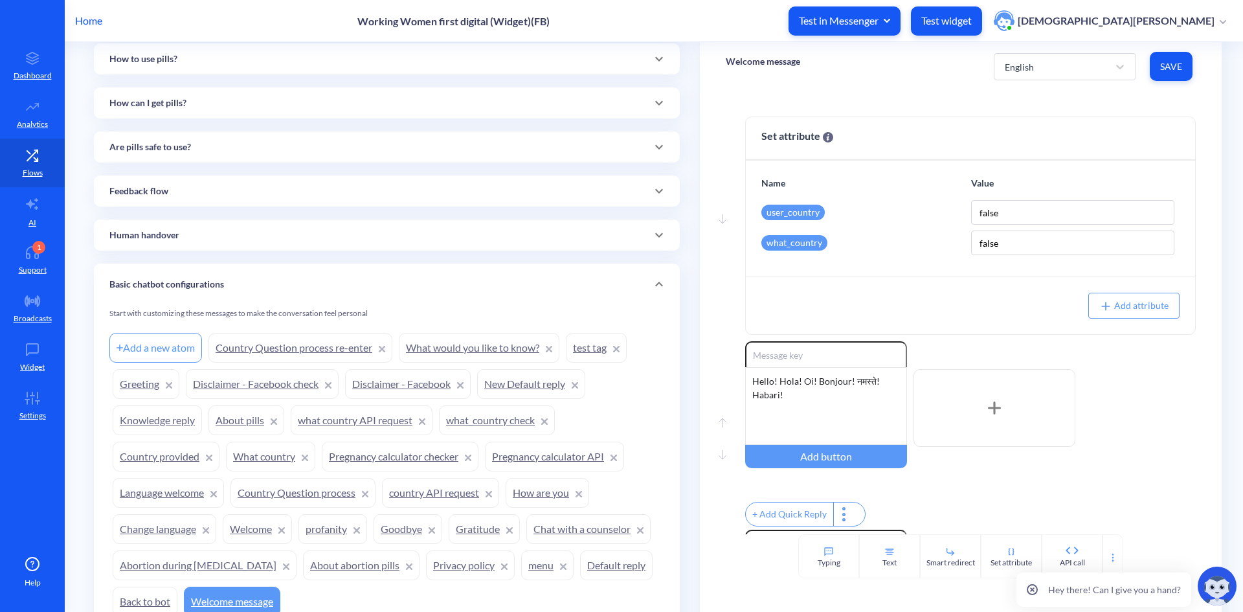
scroll to position [647, 0]
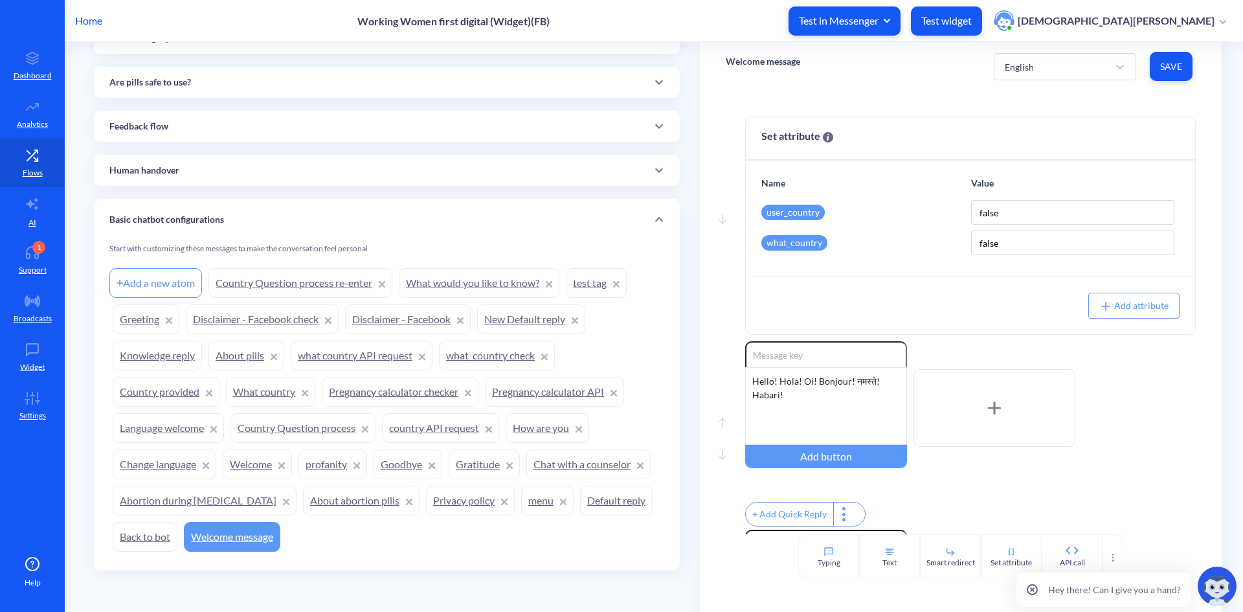
click at [521, 504] on link "menu" at bounding box center [547, 501] width 52 height 30
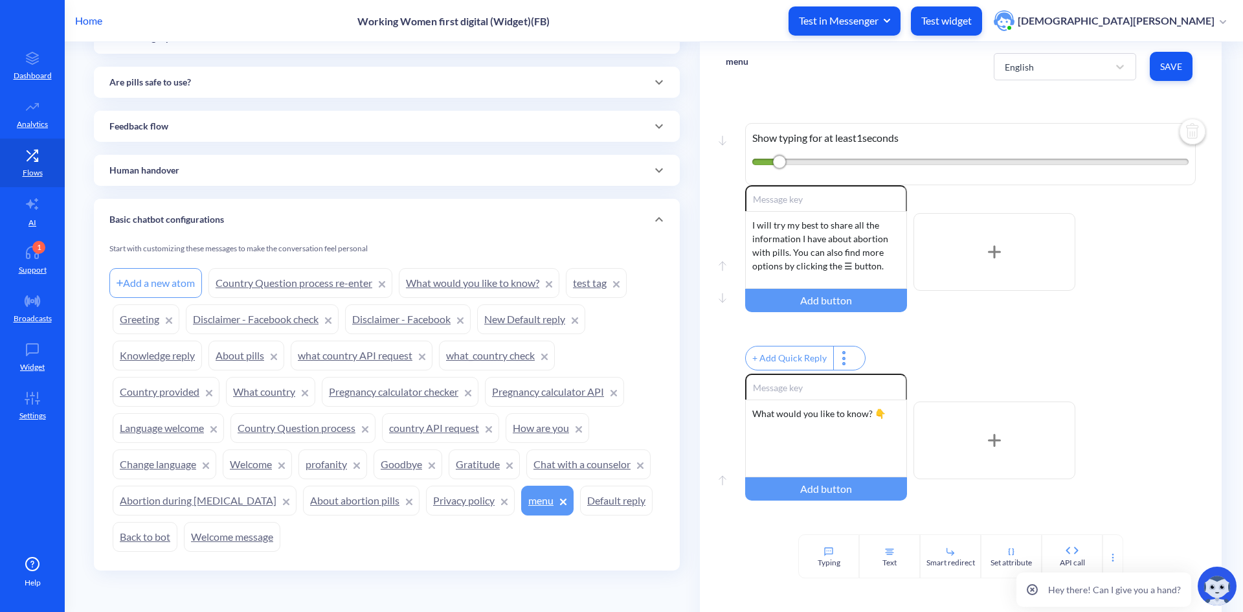
click at [130, 541] on link "Back to bot" at bounding box center [145, 537] width 65 height 30
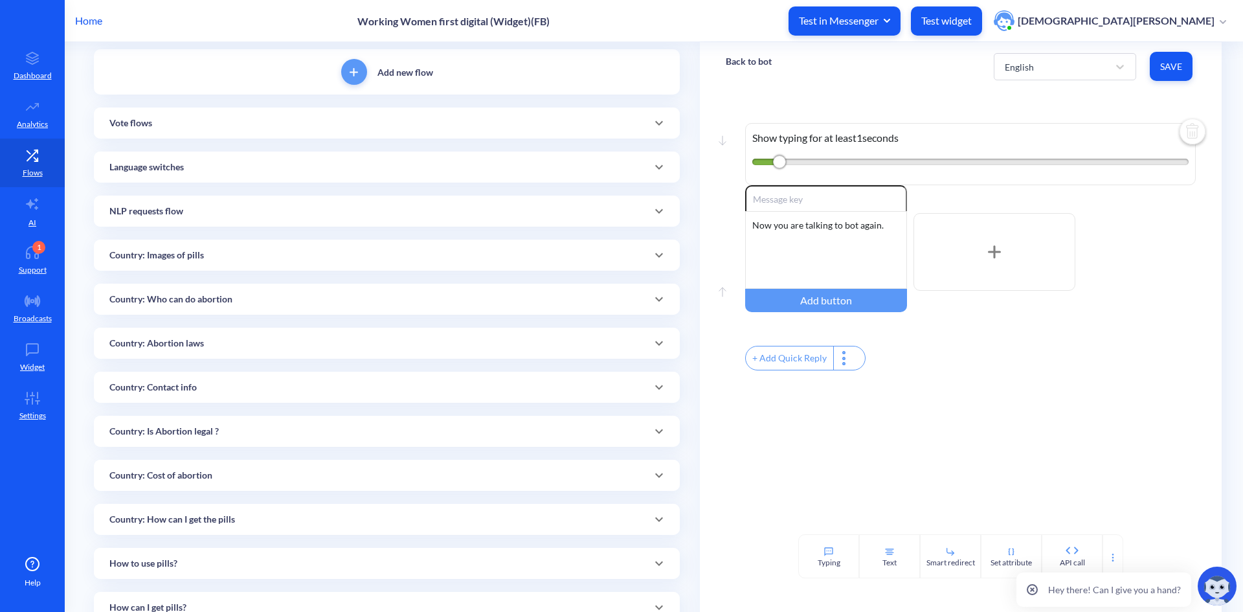
scroll to position [65, 0]
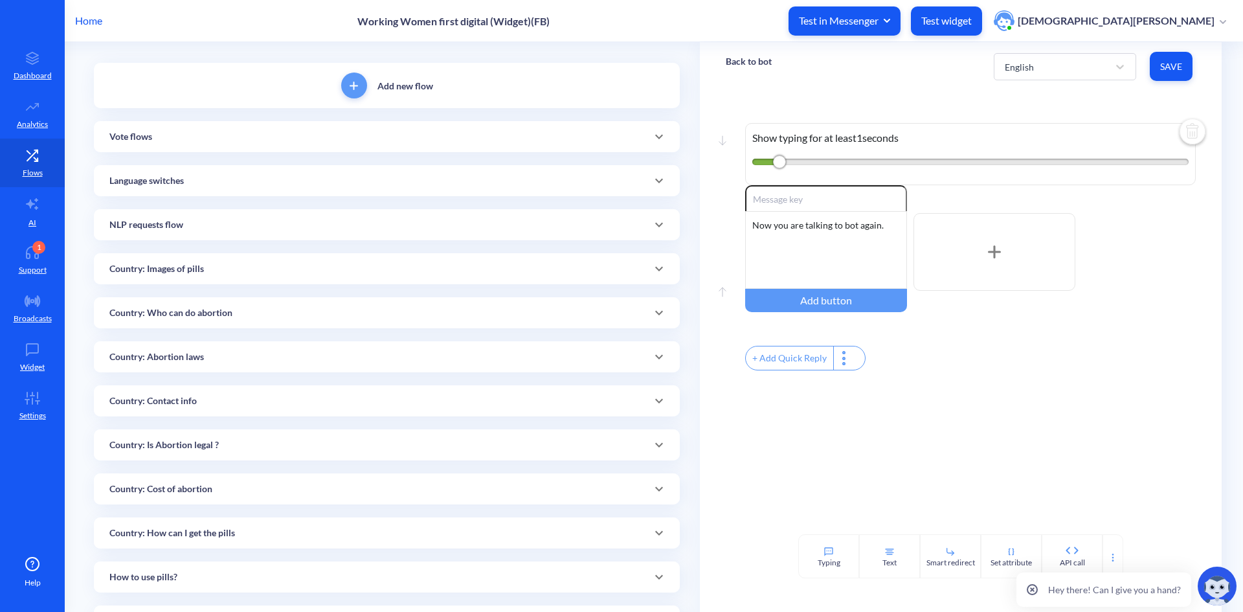
click at [311, 184] on div "Language switches" at bounding box center [386, 181] width 555 height 14
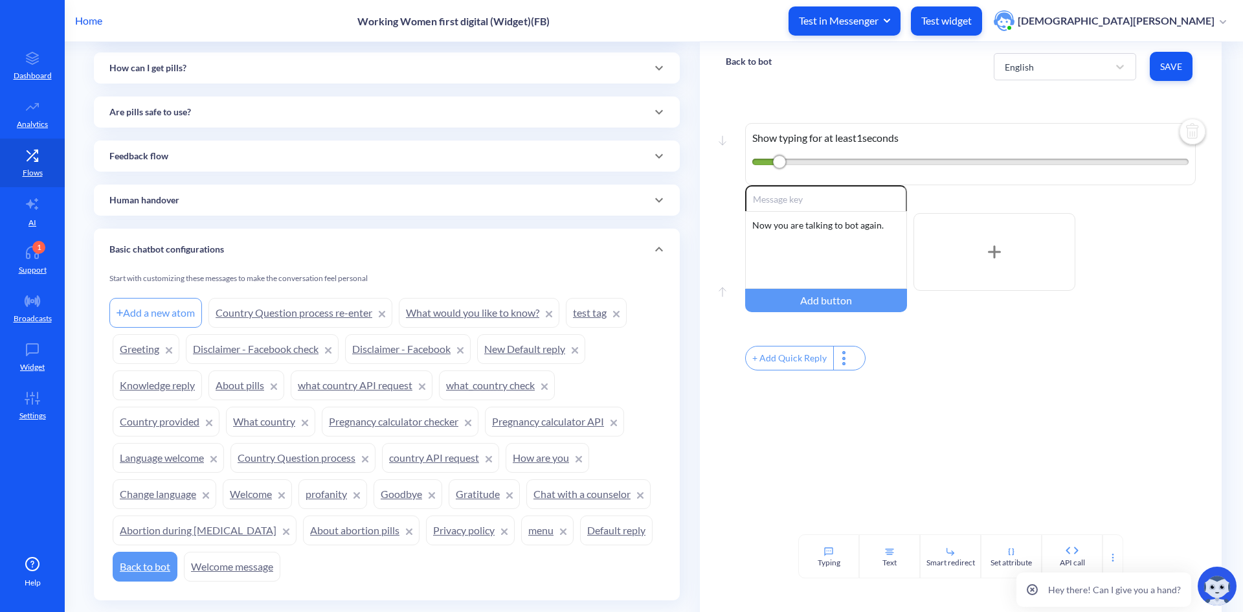
scroll to position [713, 0]
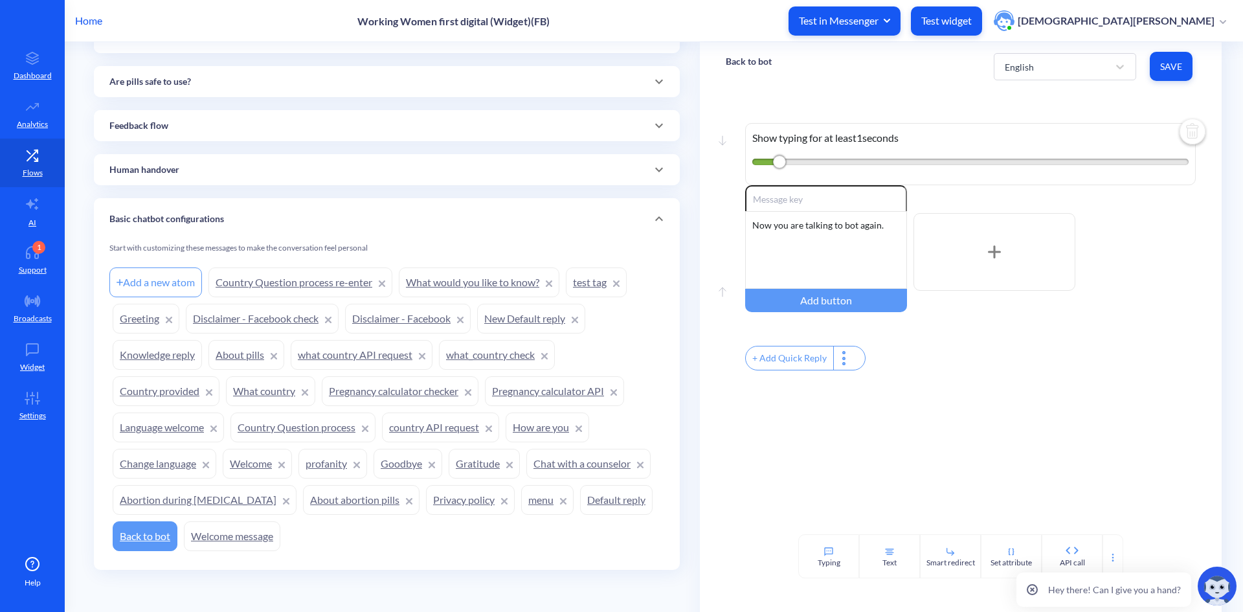
click at [521, 503] on link "menu" at bounding box center [547, 500] width 52 height 30
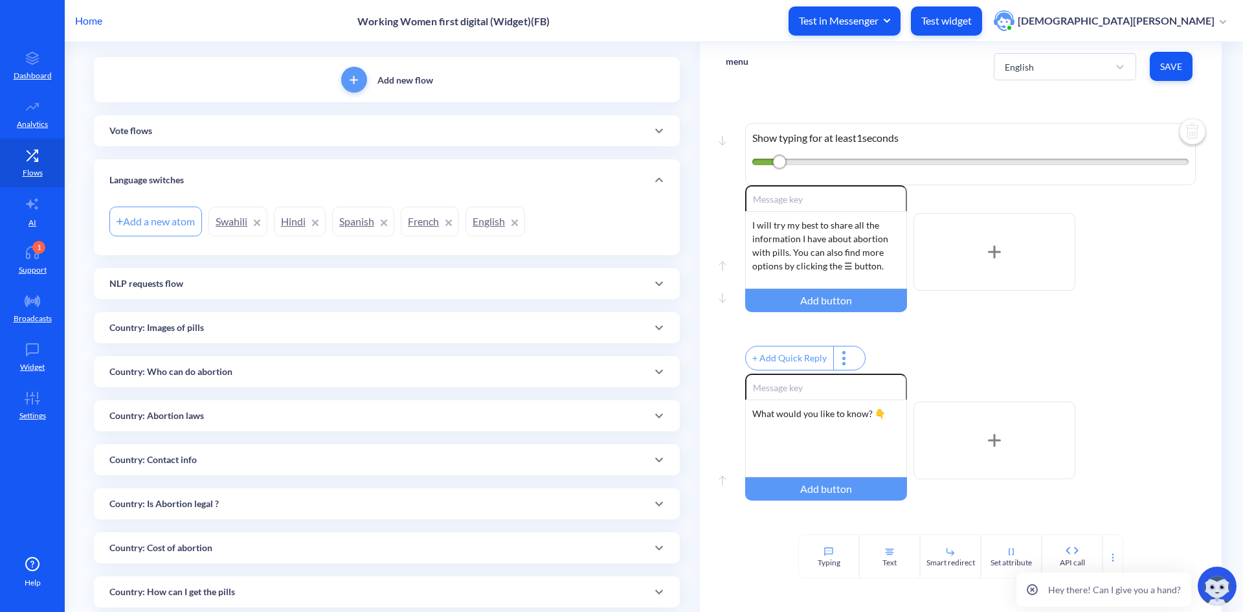
scroll to position [1, 0]
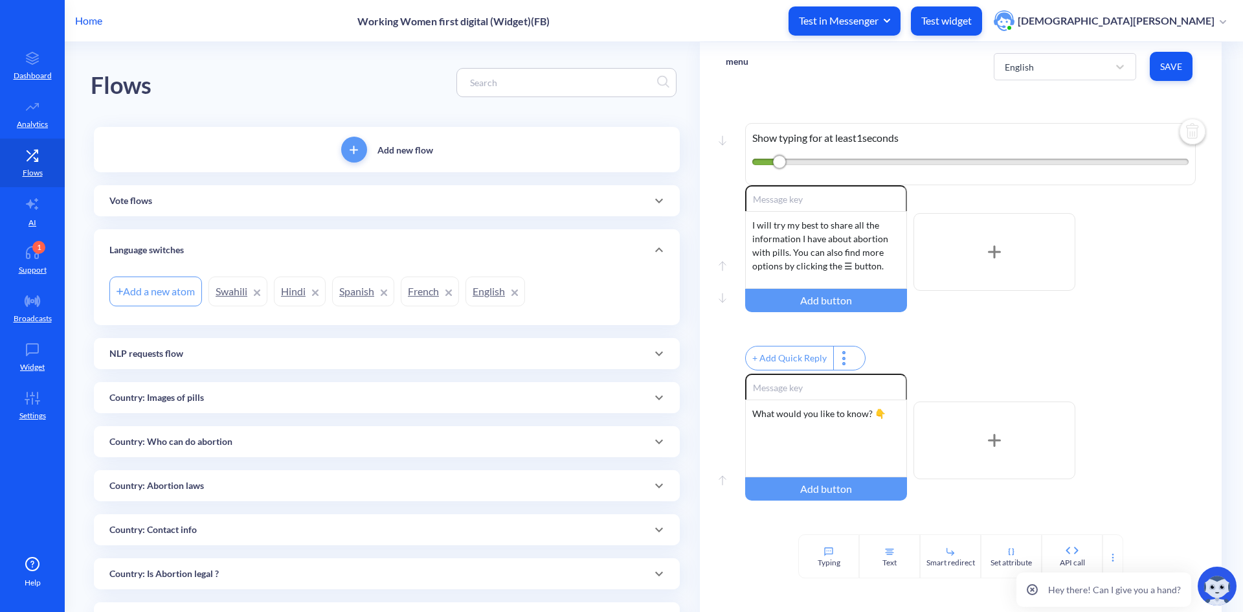
click at [336, 344] on div "NLP requests flow" at bounding box center [387, 353] width 586 height 31
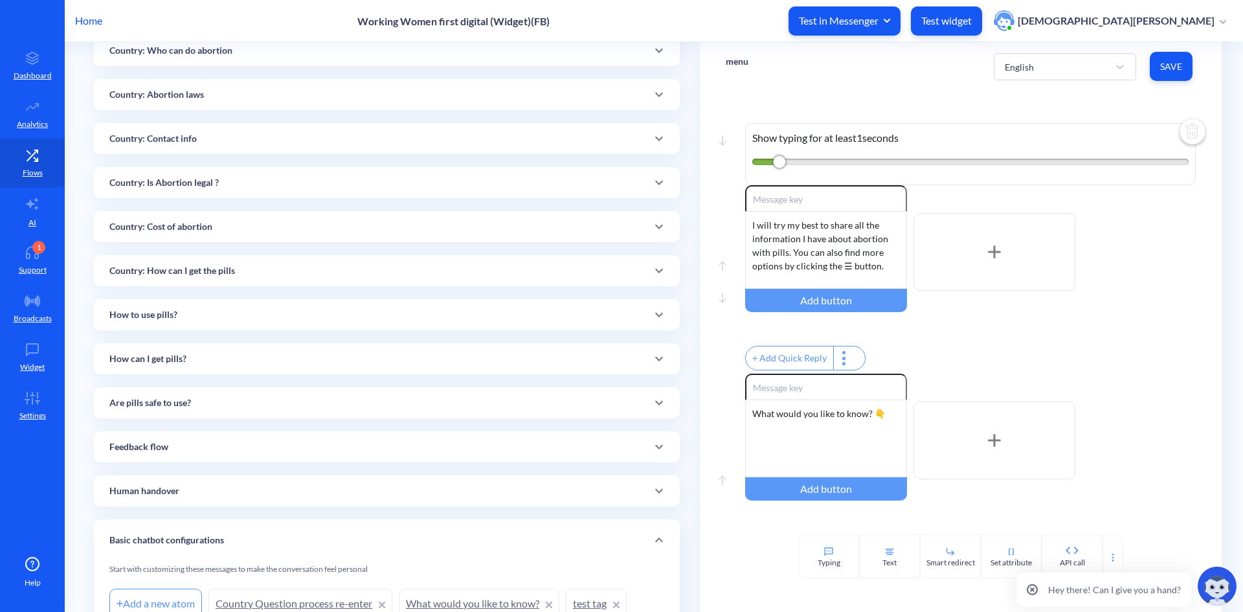
scroll to position [778, 0]
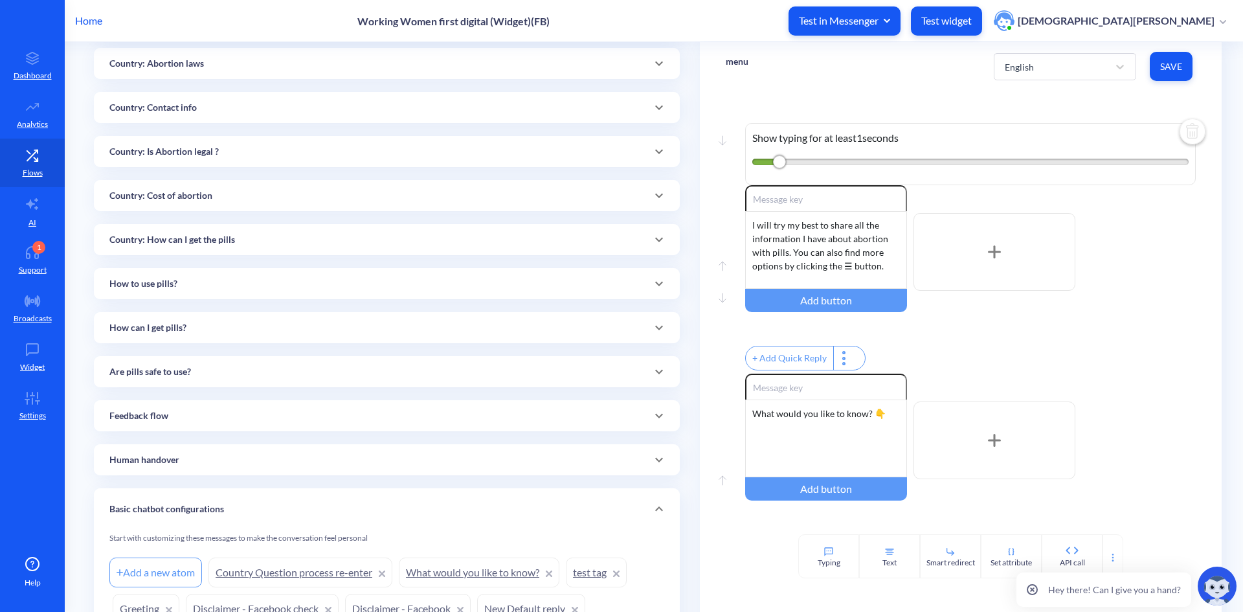
click at [352, 421] on div "Feedback flow" at bounding box center [386, 416] width 555 height 14
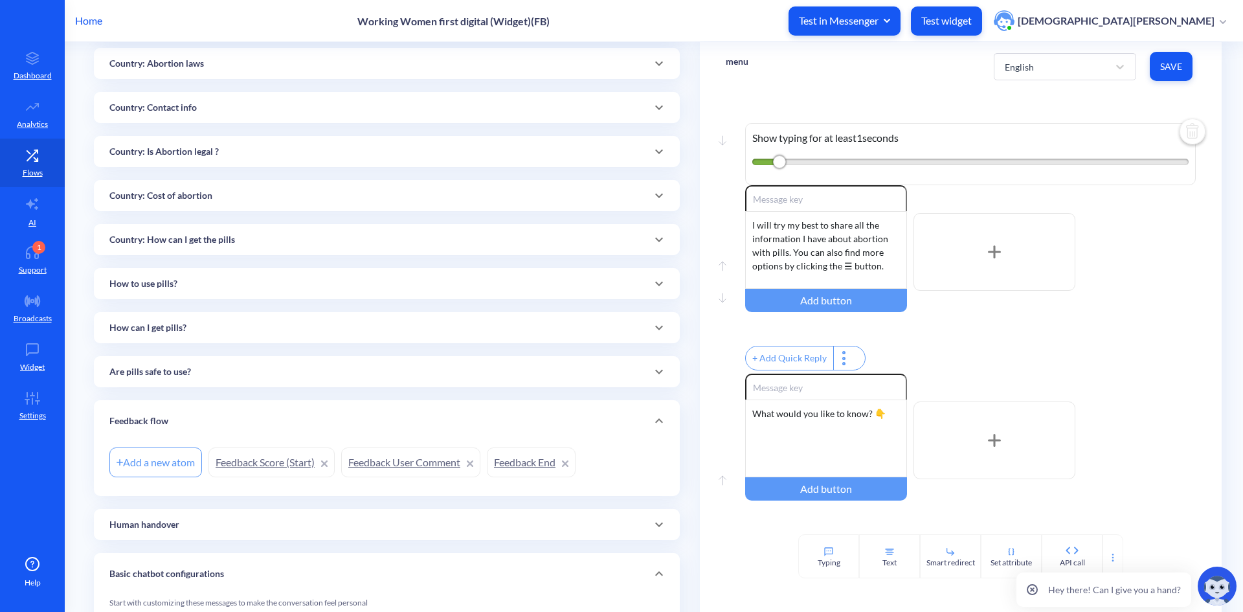
click at [343, 361] on div "Are pills safe to use?" at bounding box center [387, 371] width 586 height 31
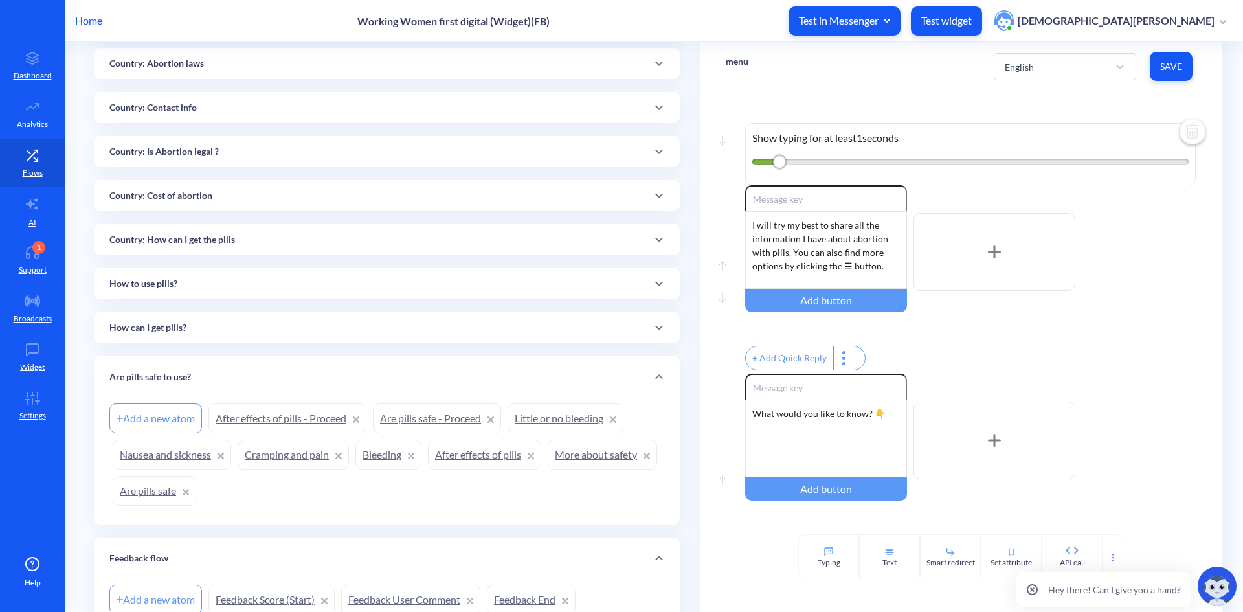
click at [344, 326] on div "How can I get pills?" at bounding box center [386, 328] width 555 height 14
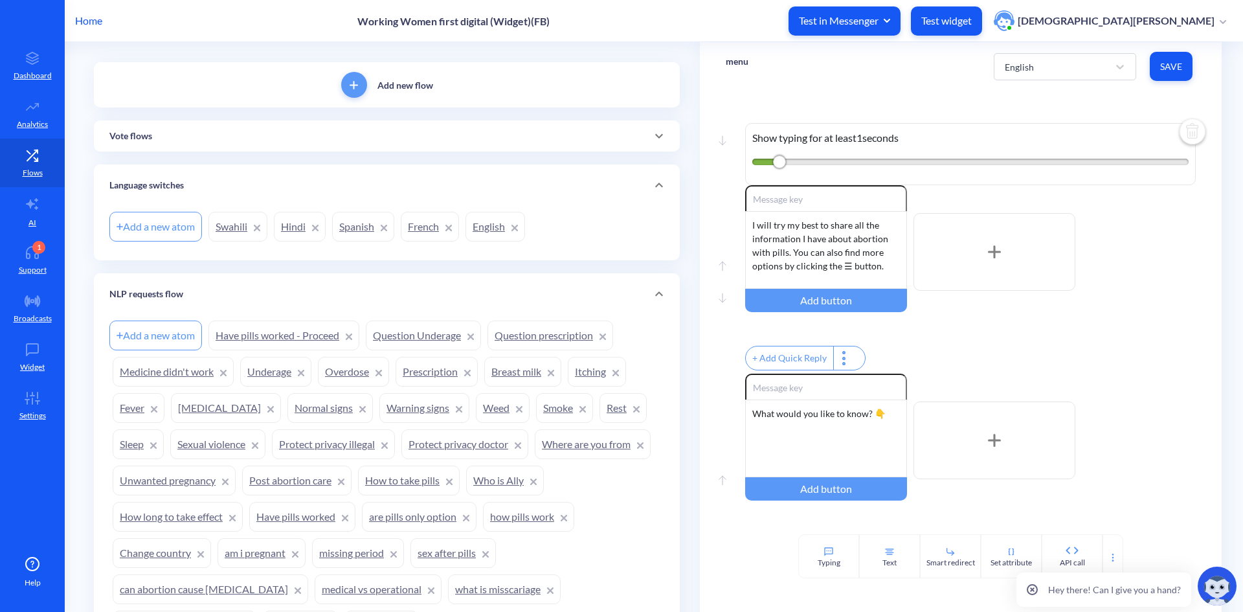
scroll to position [0, 0]
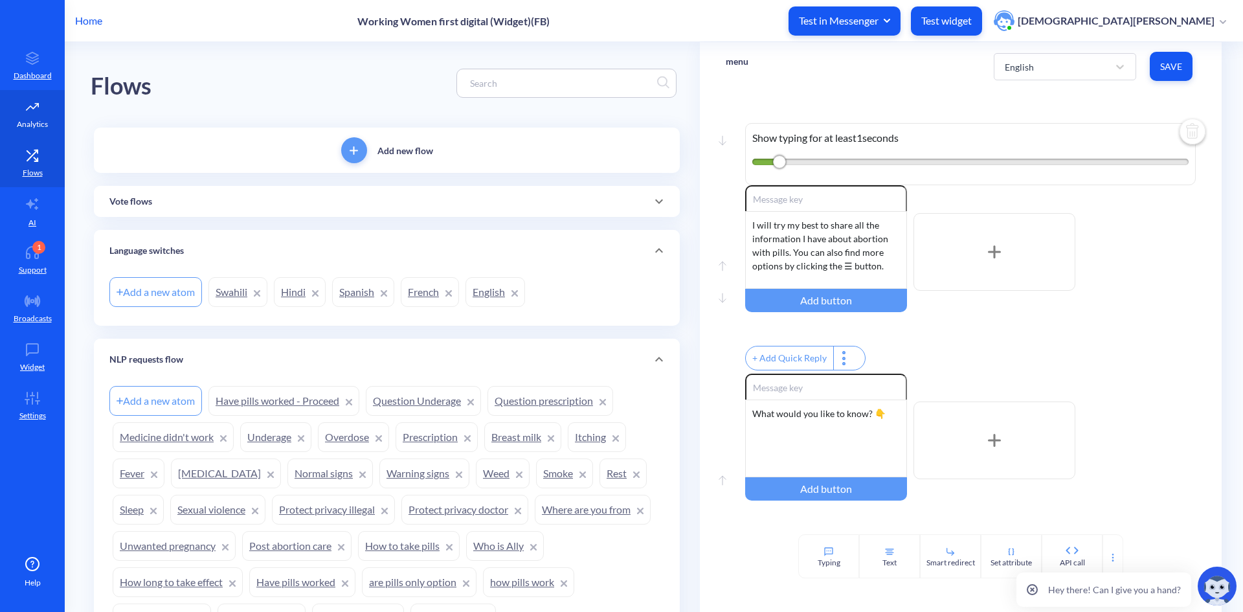
click at [41, 106] on icon at bounding box center [32, 106] width 26 height 13
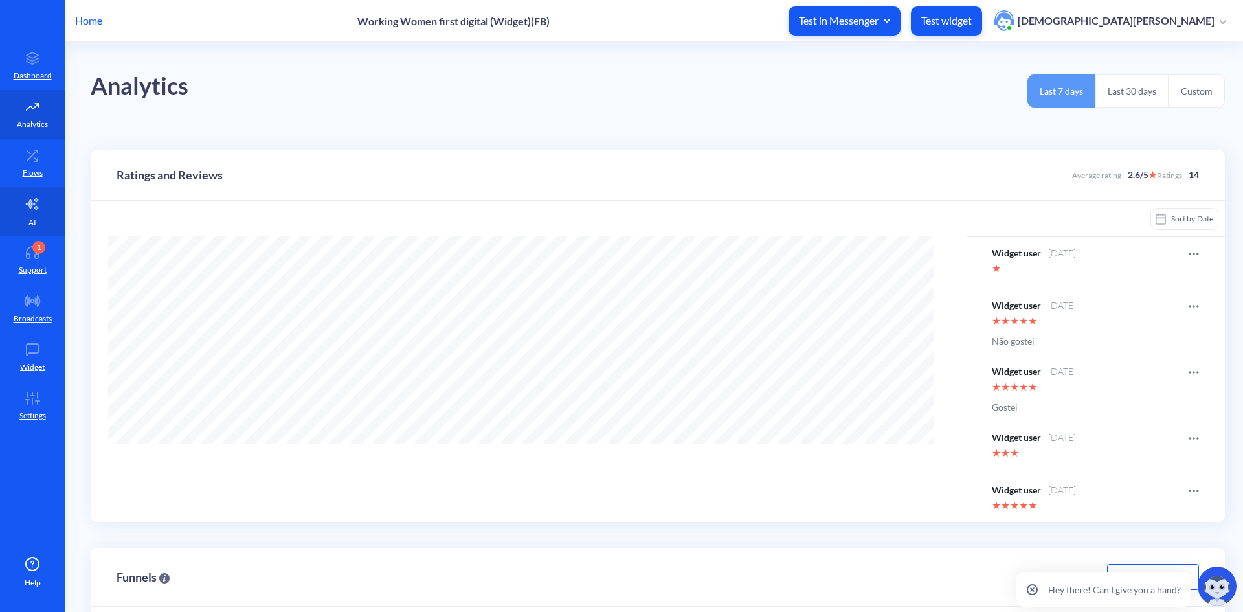
scroll to position [612, 1243]
click at [32, 352] on icon at bounding box center [33, 350] width 12 height 12
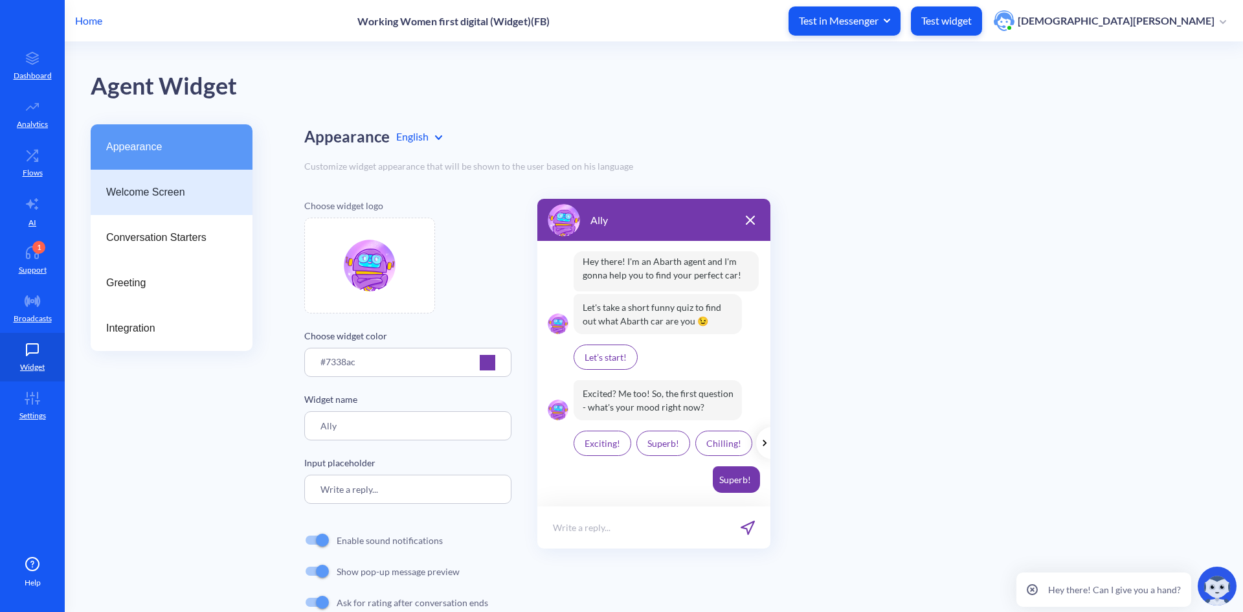
click at [175, 183] on div "Welcome Screen" at bounding box center [172, 192] width 162 height 45
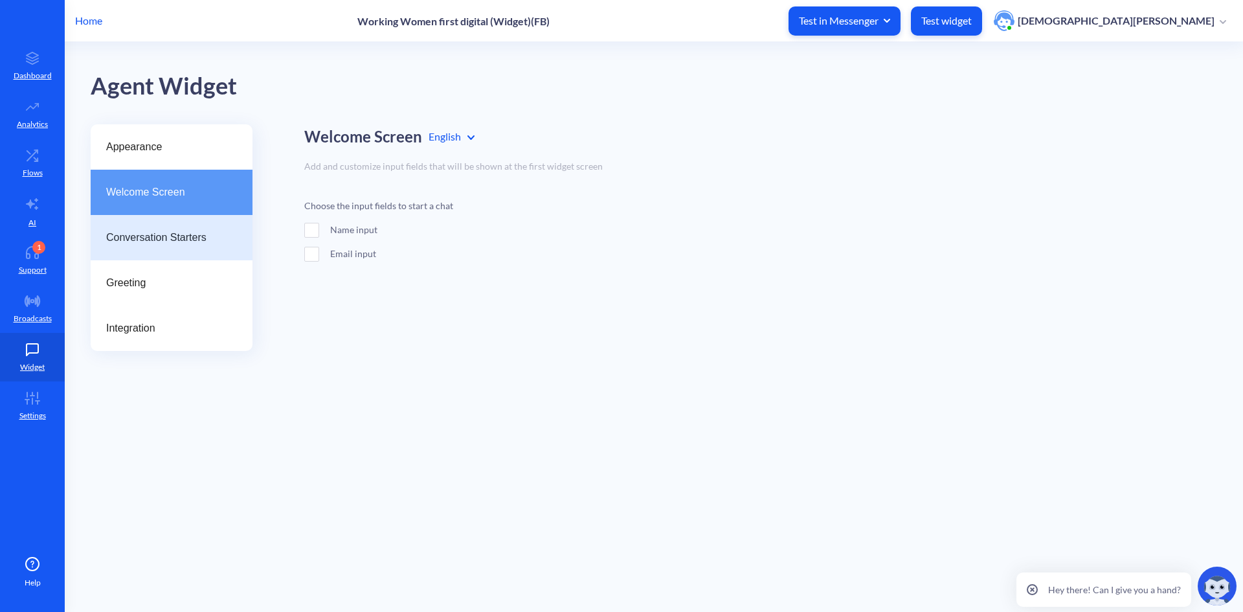
click at [137, 244] on span "Conversation Starters" at bounding box center [166, 238] width 120 height 16
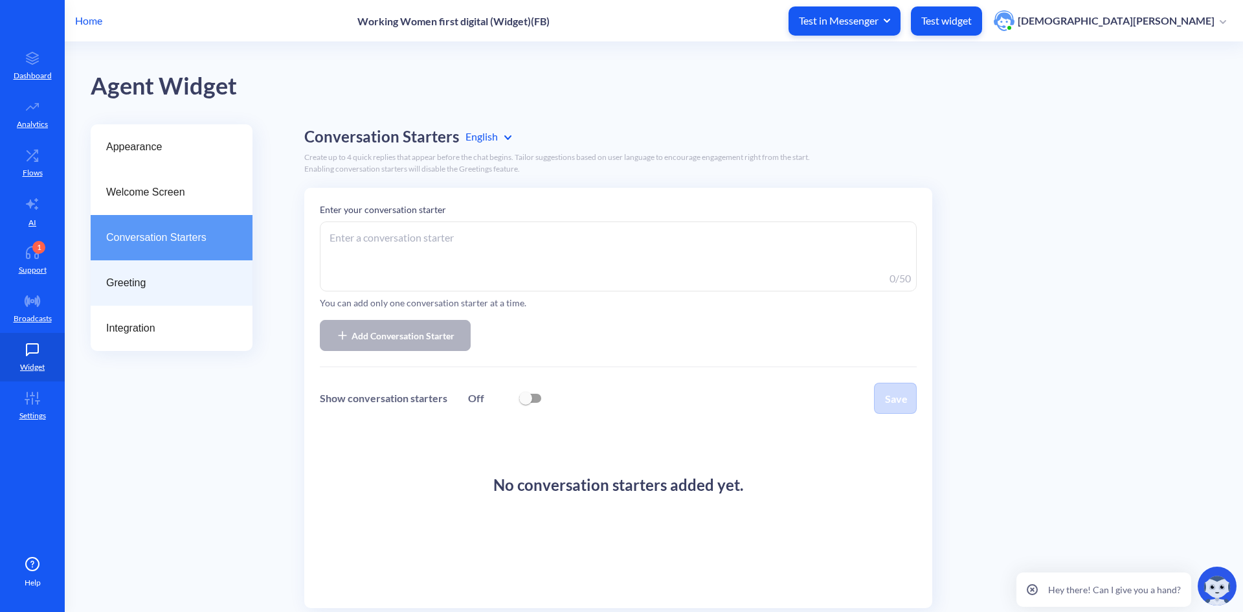
click at [118, 284] on span "Greeting" at bounding box center [166, 283] width 120 height 16
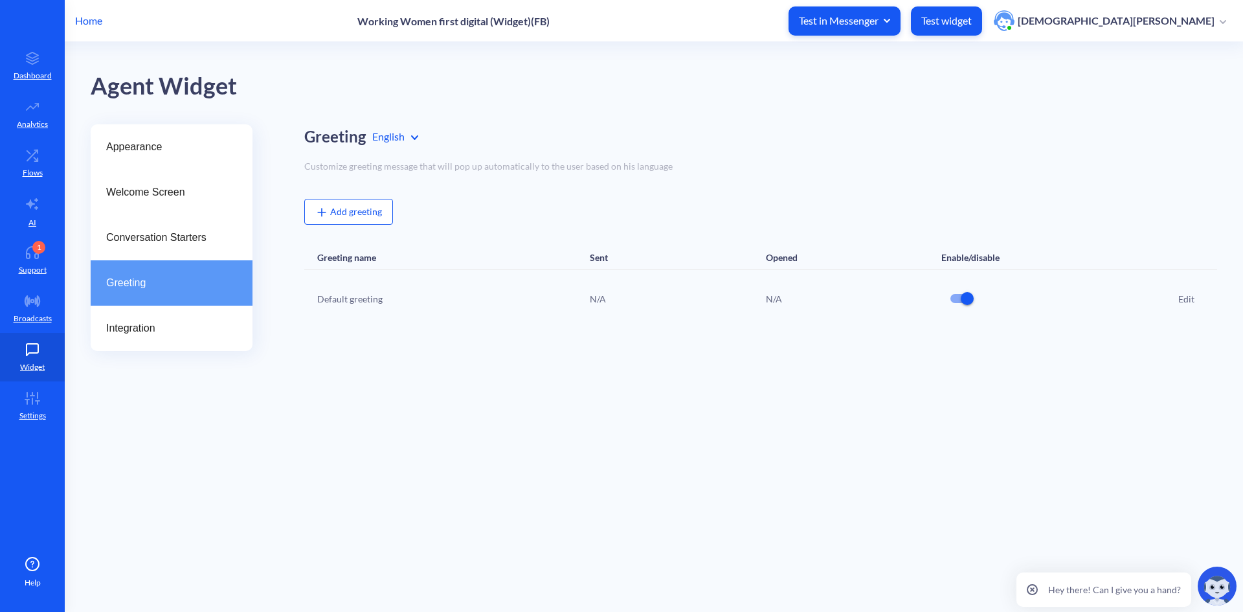
click at [355, 295] on div "Default greeting" at bounding box center [404, 298] width 175 height 31
click at [356, 300] on div "Default greeting" at bounding box center [404, 298] width 175 height 31
click at [1192, 298] on div "Edit" at bounding box center [1186, 299] width 16 height 14
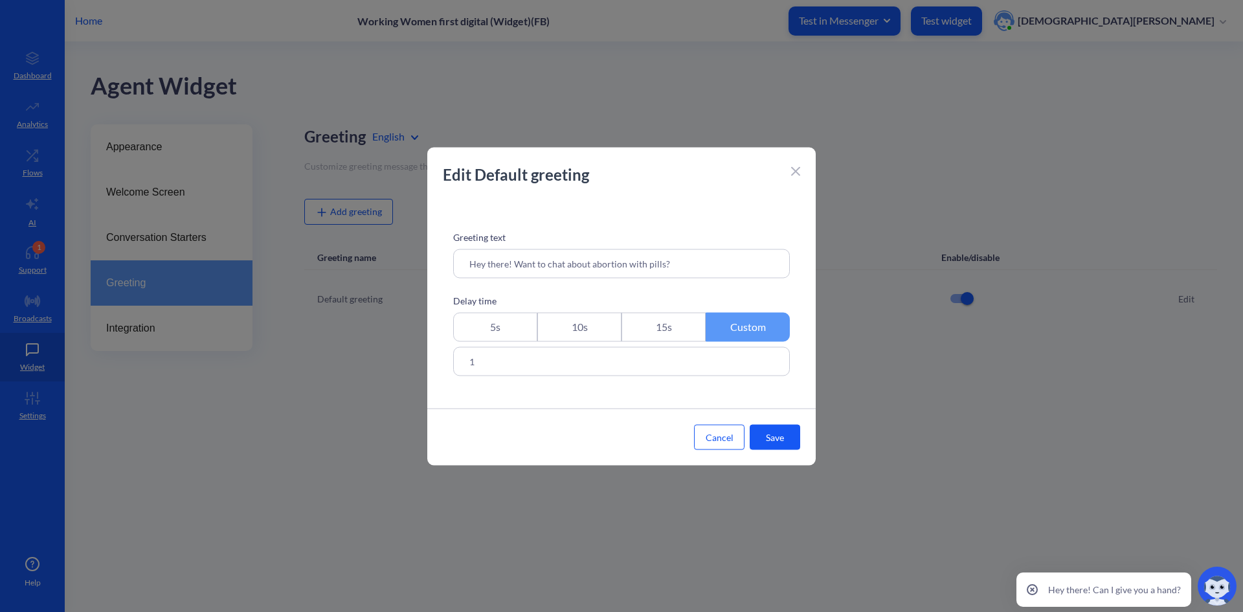
click at [705, 267] on input "Hey there! Want to chat about abortion with pills?" at bounding box center [621, 263] width 337 height 29
click at [797, 172] on icon at bounding box center [796, 172] width 8 height 8
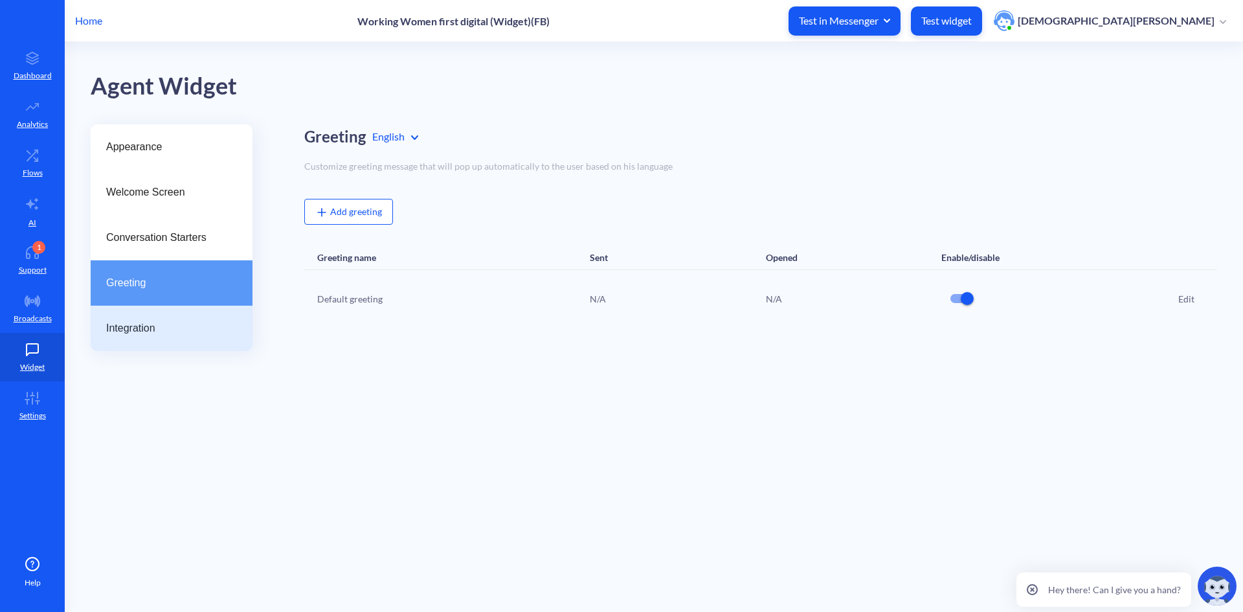
click at [139, 325] on span "Integration" at bounding box center [166, 328] width 120 height 16
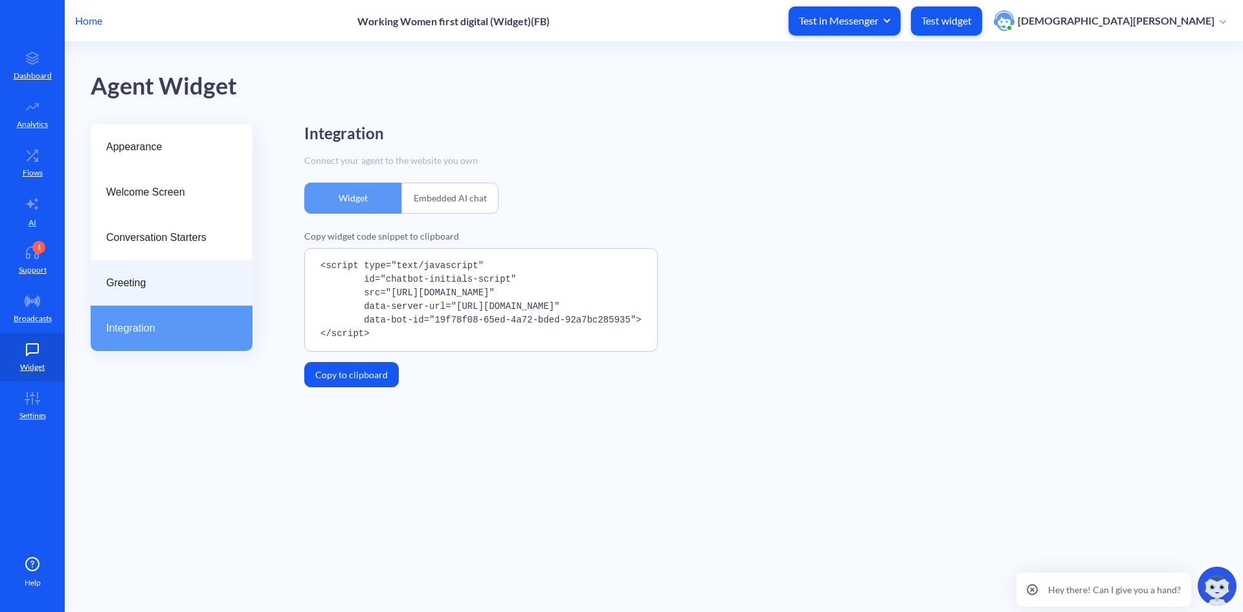
click at [137, 285] on span "Greeting" at bounding box center [166, 283] width 120 height 16
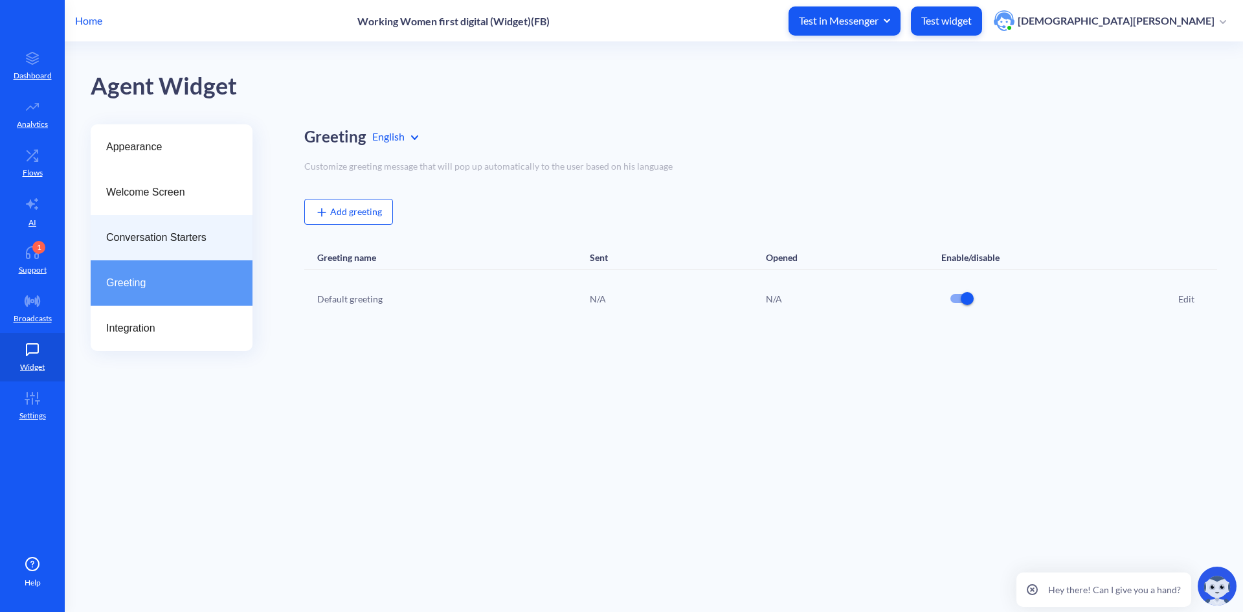
click at [148, 234] on span "Conversation Starters" at bounding box center [166, 238] width 120 height 16
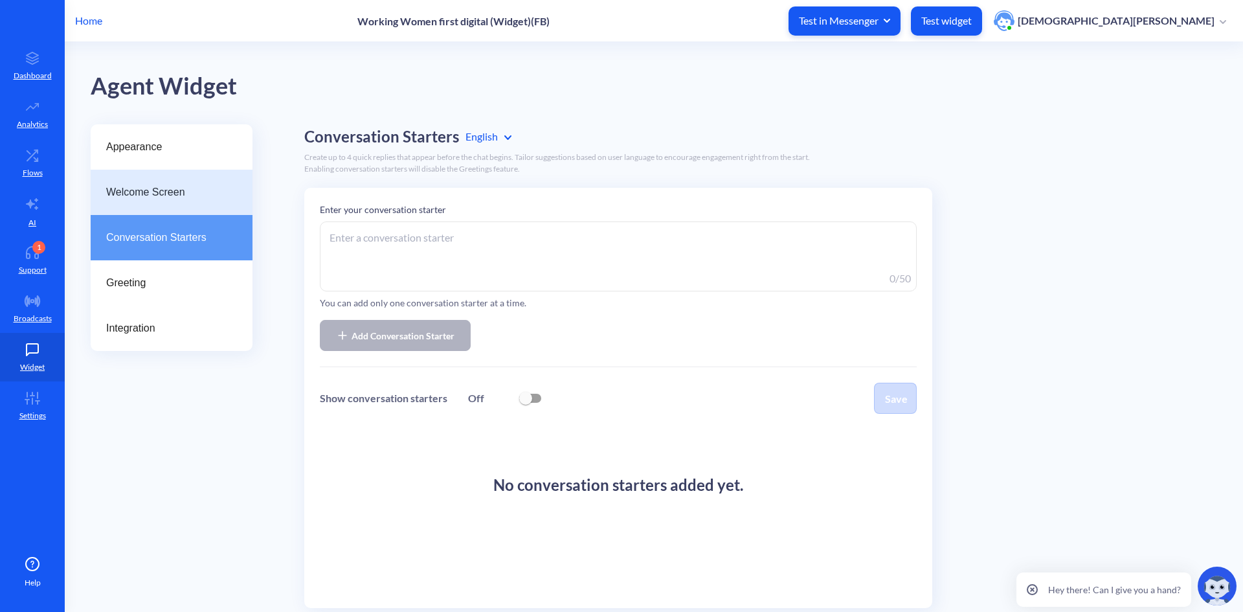
click at [155, 183] on div "Welcome Screen" at bounding box center [172, 192] width 162 height 45
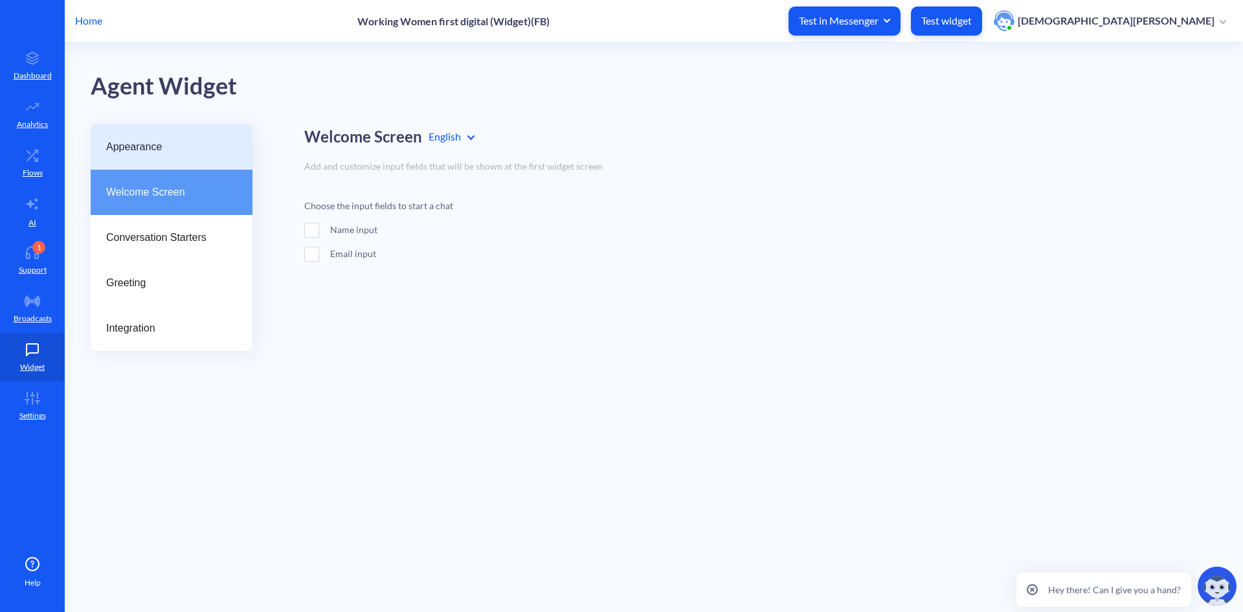
click at [155, 158] on div "Appearance" at bounding box center [172, 146] width 162 height 45
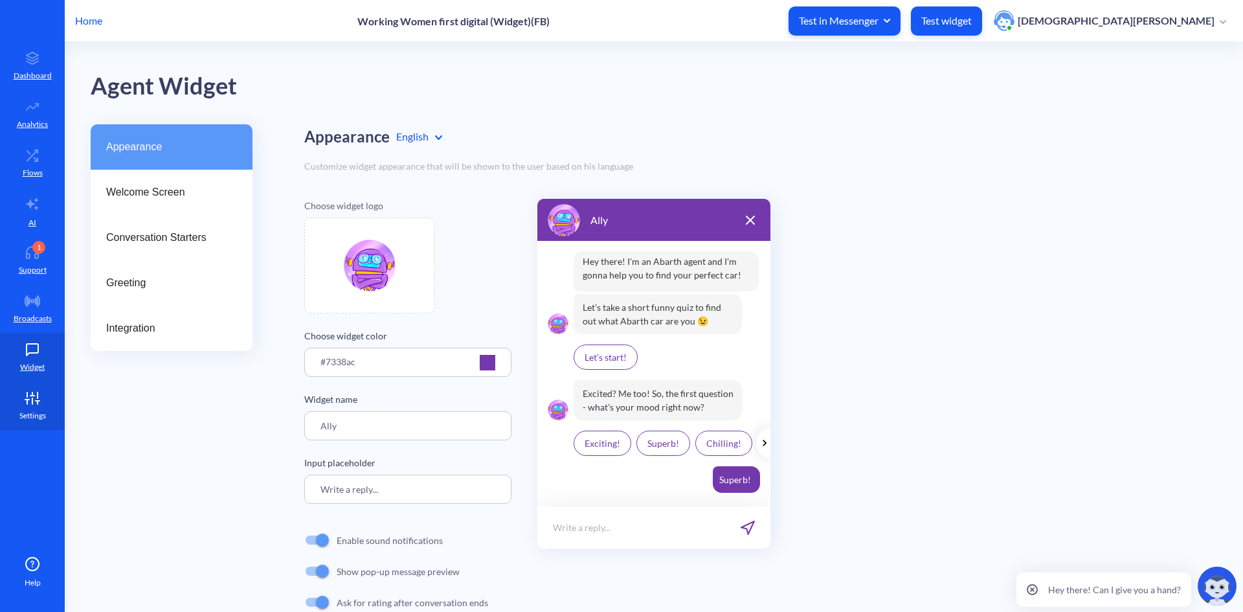
click at [51, 399] on link "Settings" at bounding box center [32, 405] width 65 height 49
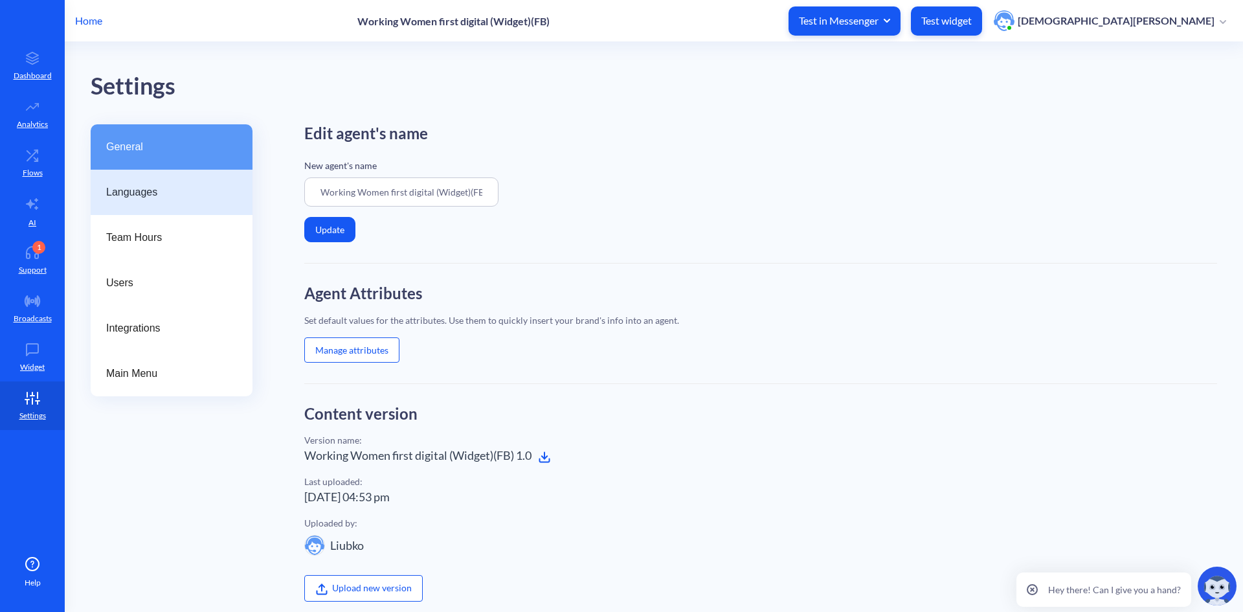
click at [150, 204] on div "Languages" at bounding box center [172, 192] width 162 height 45
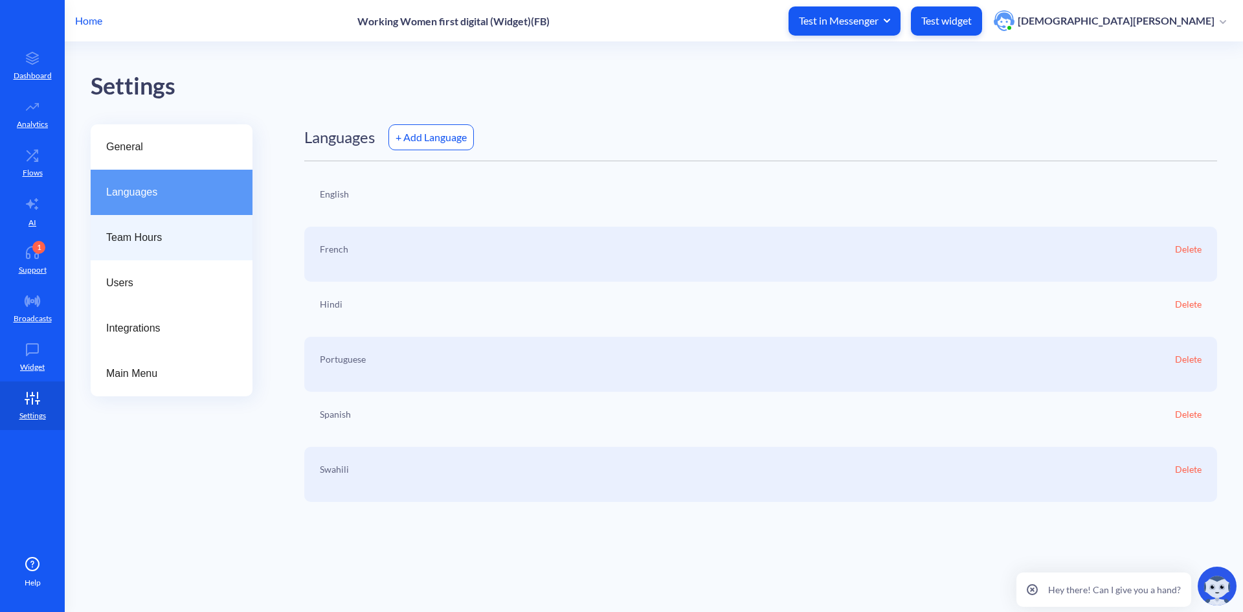
click at [160, 238] on span "Team Hours" at bounding box center [166, 238] width 120 height 16
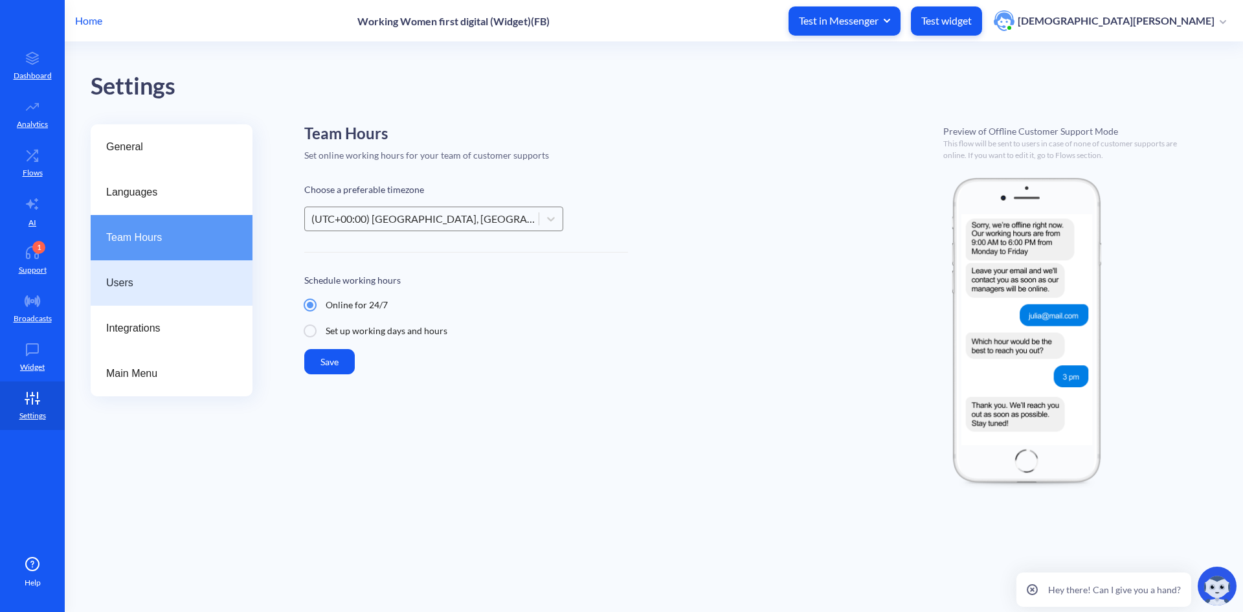
click at [122, 281] on span "Users" at bounding box center [166, 283] width 120 height 16
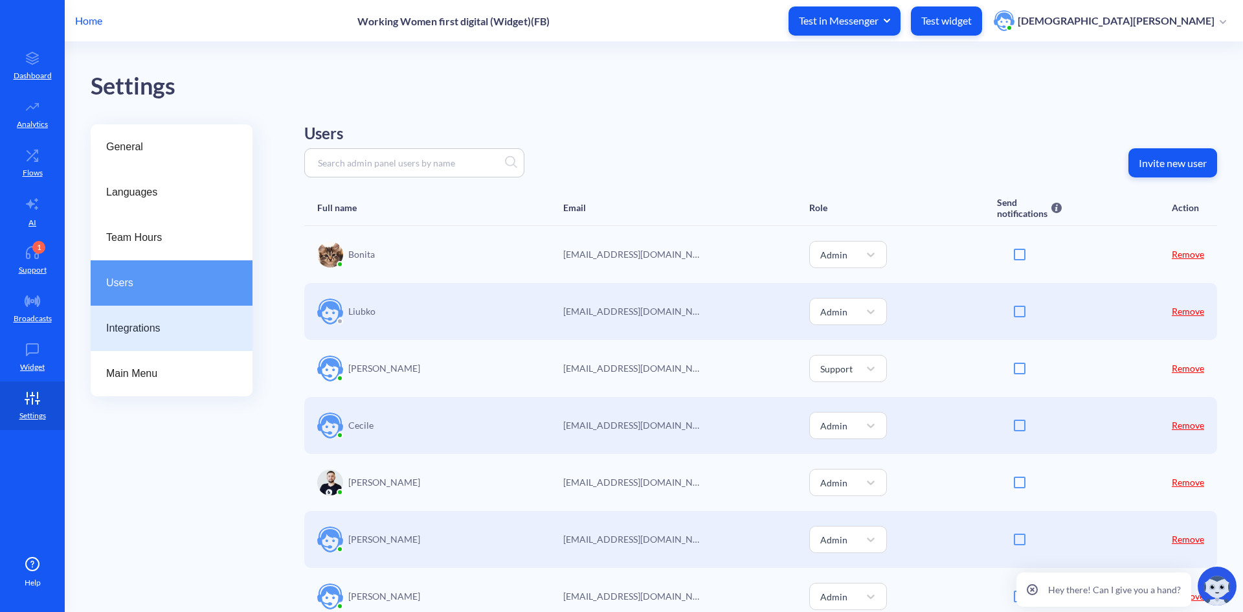
click at [192, 321] on span "Integrations" at bounding box center [166, 328] width 120 height 16
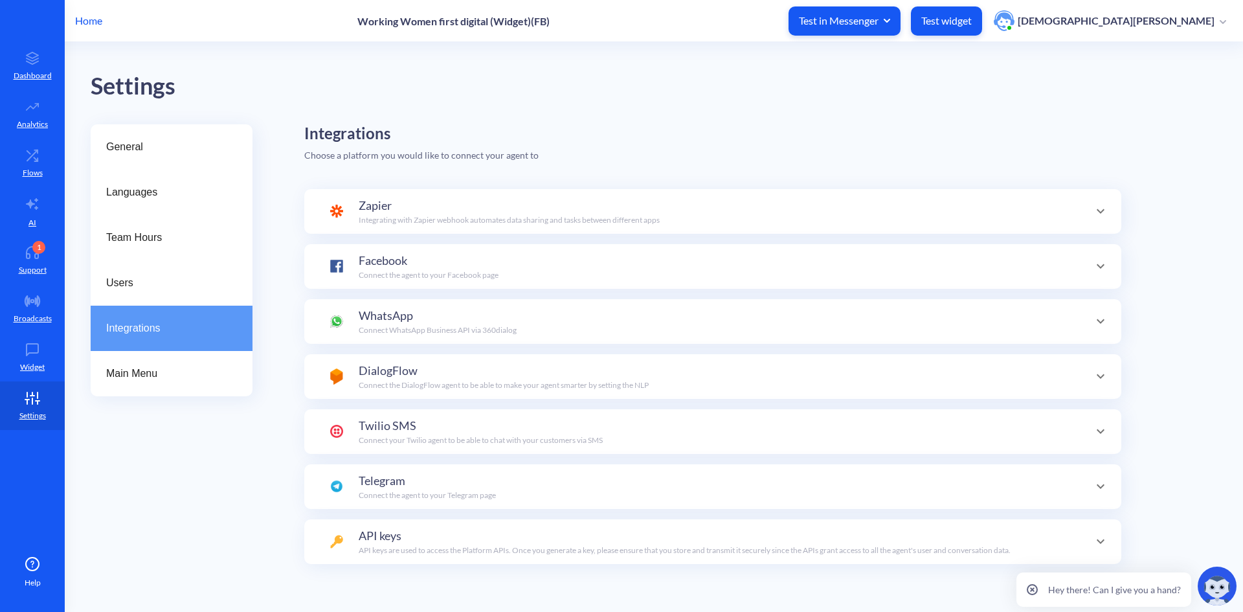
scroll to position [126, 0]
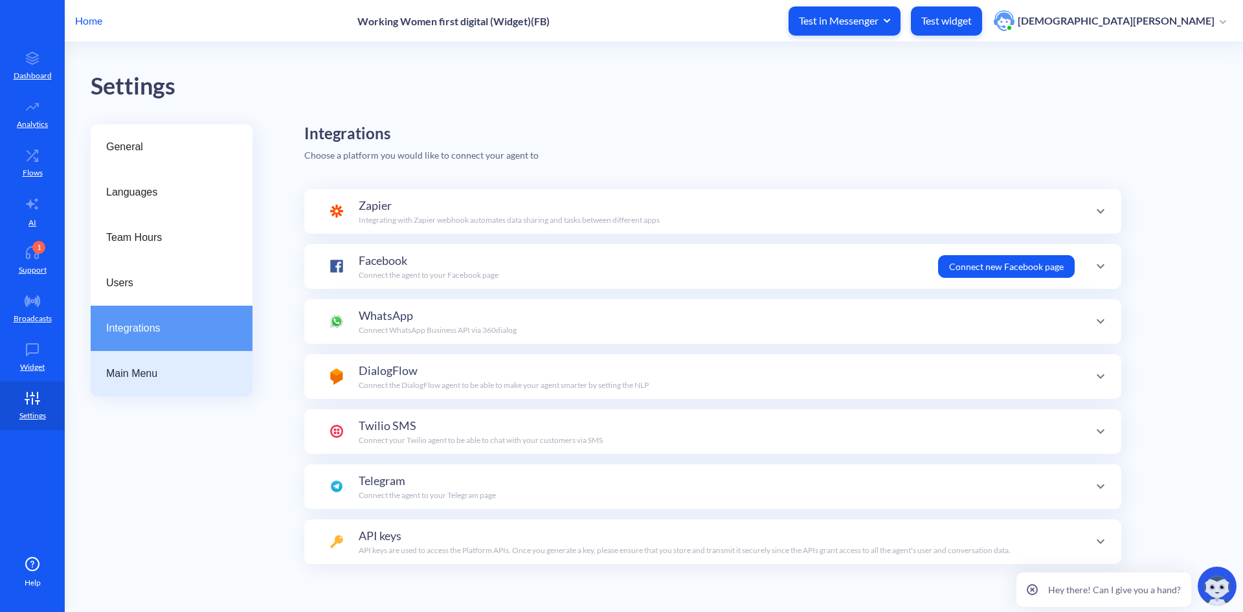
click at [166, 375] on span "Main Menu" at bounding box center [166, 374] width 120 height 16
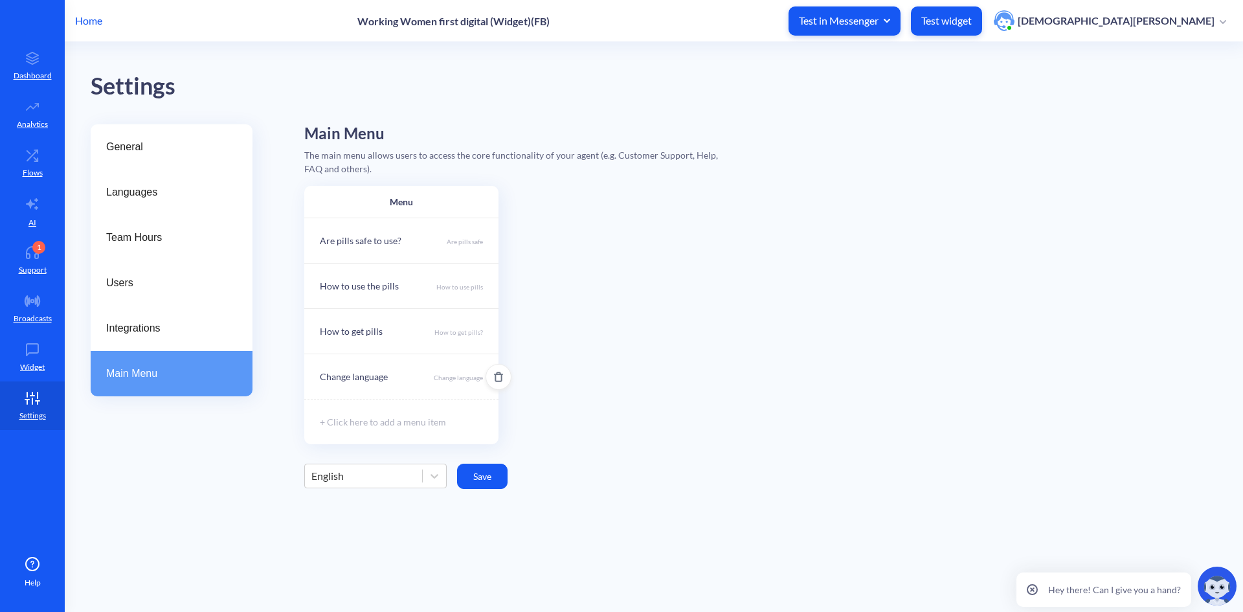
click at [375, 377] on div "Change language" at bounding box center [354, 377] width 68 height 14
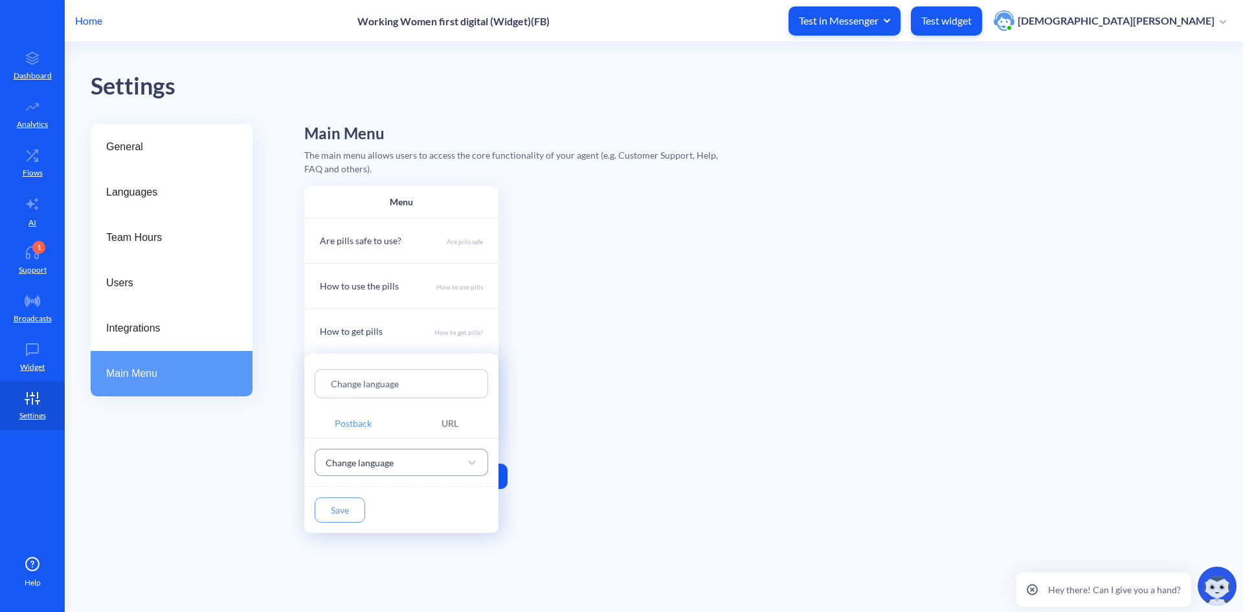
click at [381, 469] on div "Change language" at bounding box center [360, 462] width 68 height 14
click at [700, 417] on div at bounding box center [621, 306] width 1243 height 612
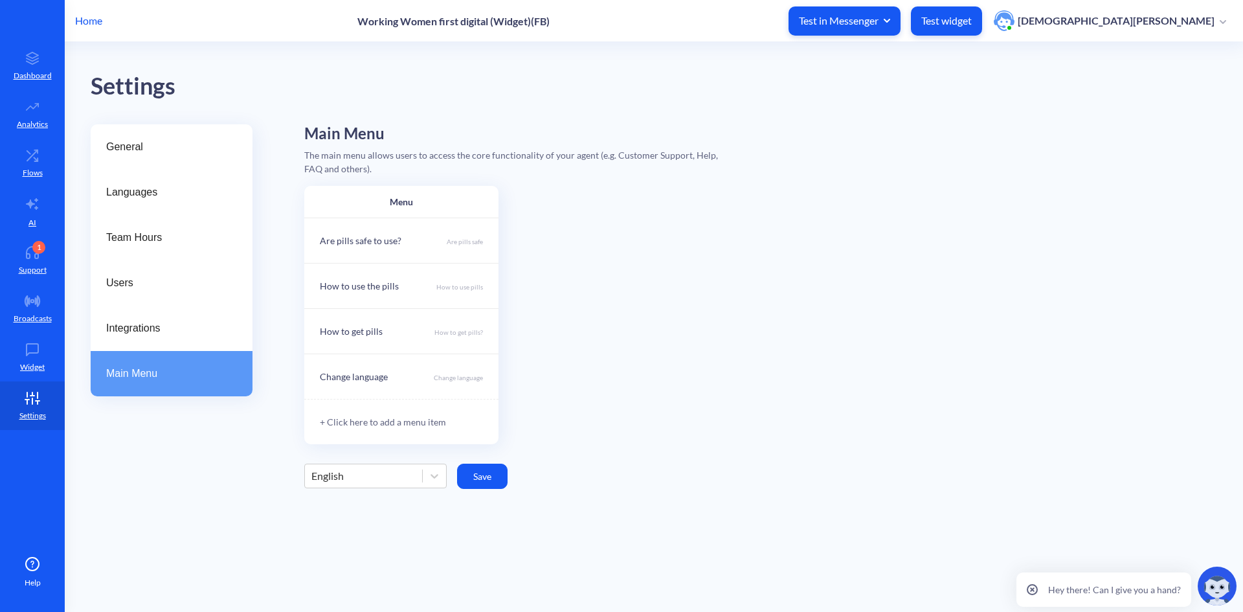
click at [353, 422] on div "+ Click here to add a menu item" at bounding box center [401, 421] width 194 height 45
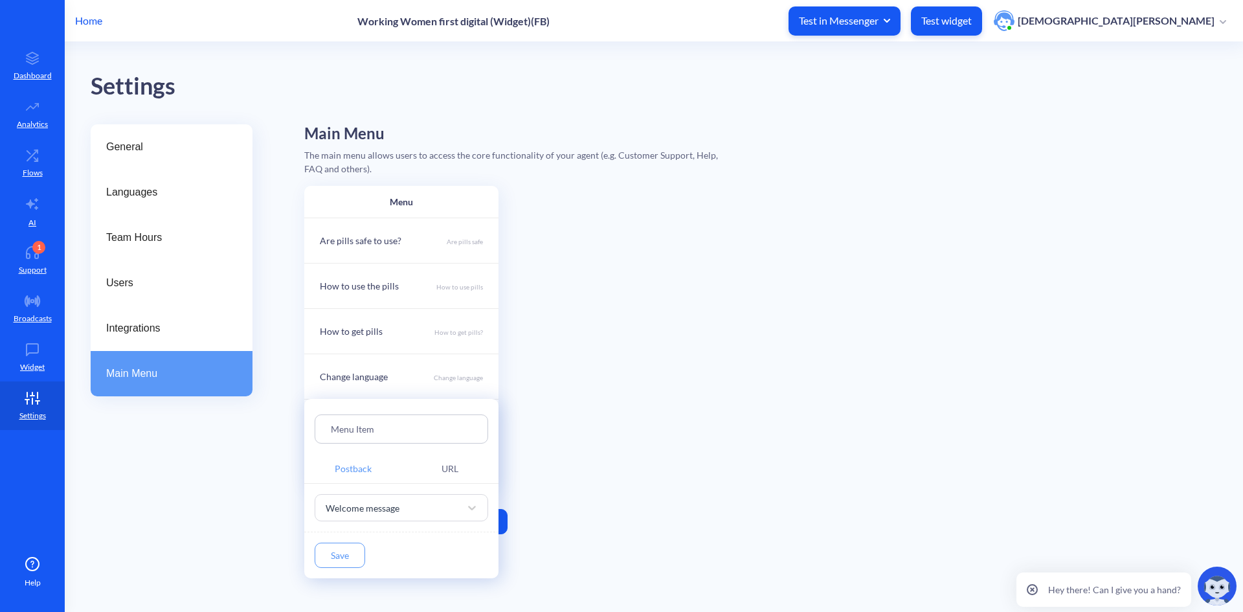
click at [429, 425] on input "Menu Item" at bounding box center [401, 428] width 141 height 15
click at [447, 509] on div "Welcome message" at bounding box center [389, 507] width 141 height 23
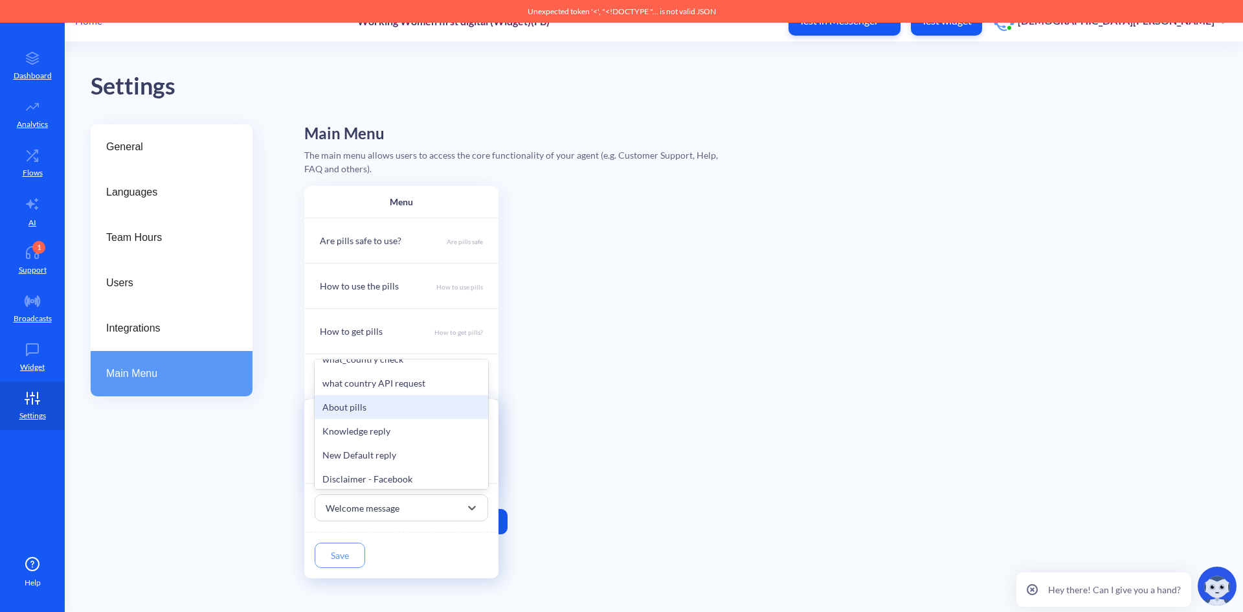
scroll to position [583, 0]
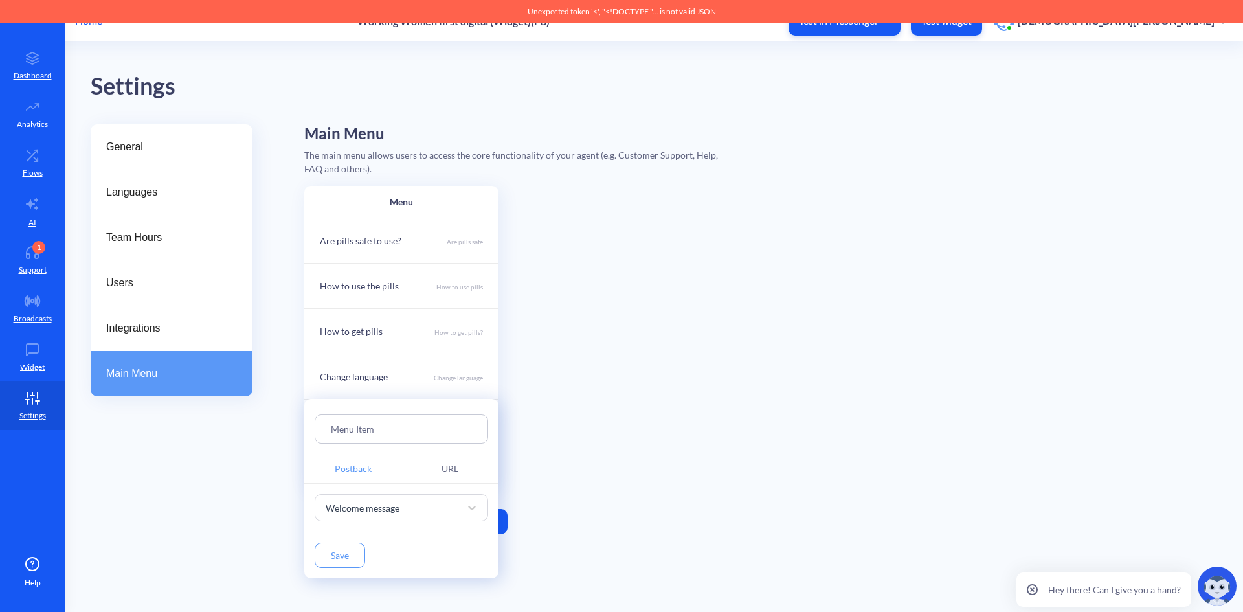
click at [553, 427] on div at bounding box center [621, 306] width 1243 height 612
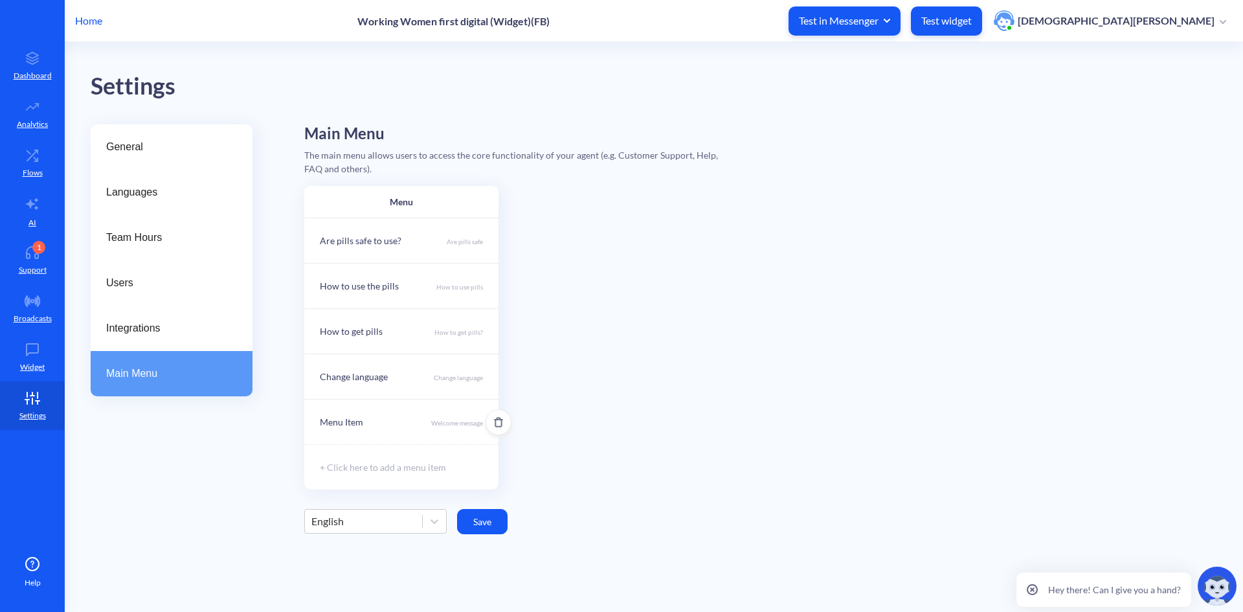
click at [501, 423] on icon "Delete" at bounding box center [498, 422] width 6 height 8
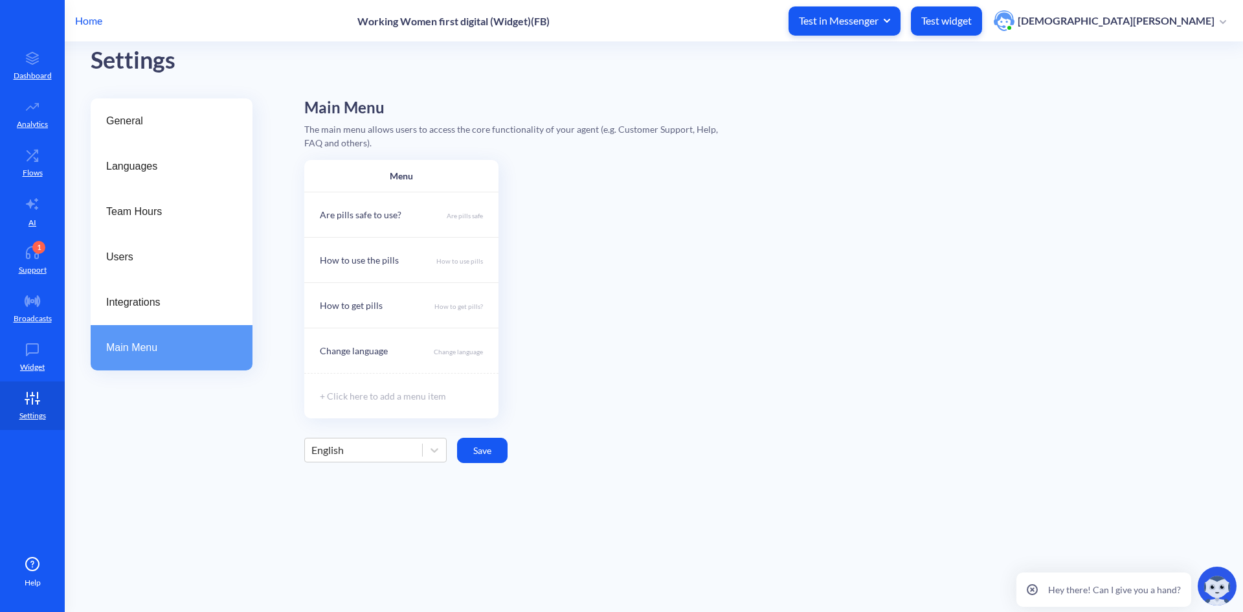
scroll to position [0, 0]
